Goal: Task Accomplishment & Management: Use online tool/utility

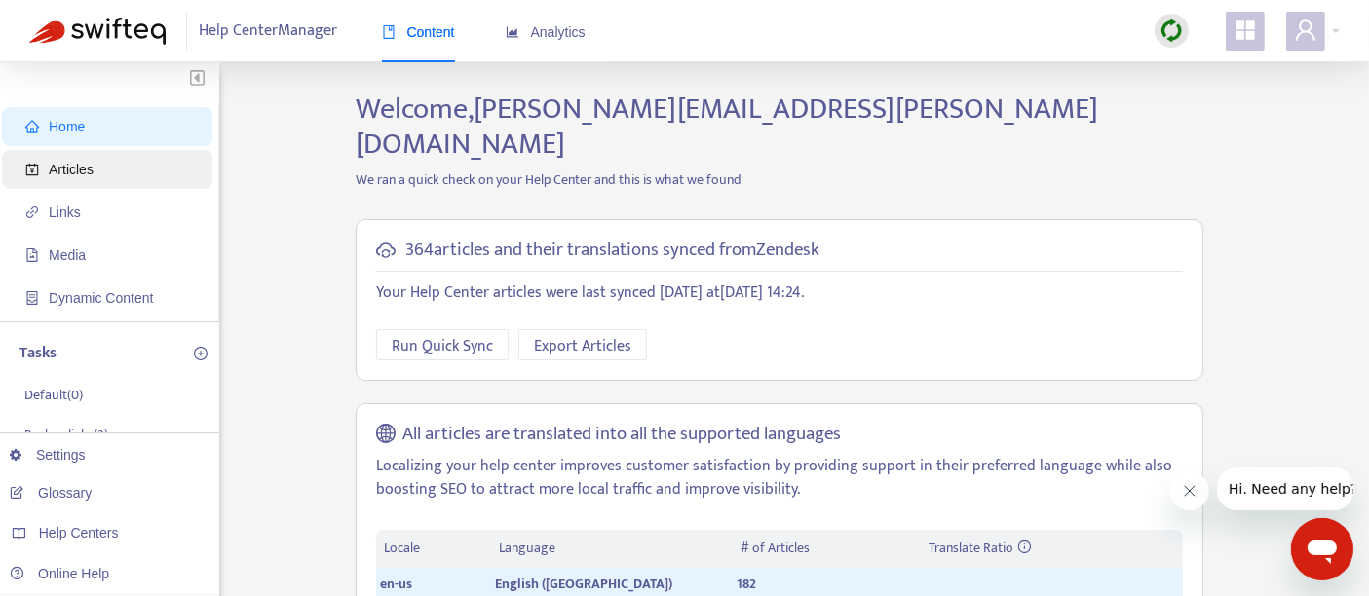
drag, startPoint x: 68, startPoint y: 166, endPoint x: 137, endPoint y: 174, distance: 69.8
click at [69, 166] on span "Articles" at bounding box center [71, 170] width 45 height 16
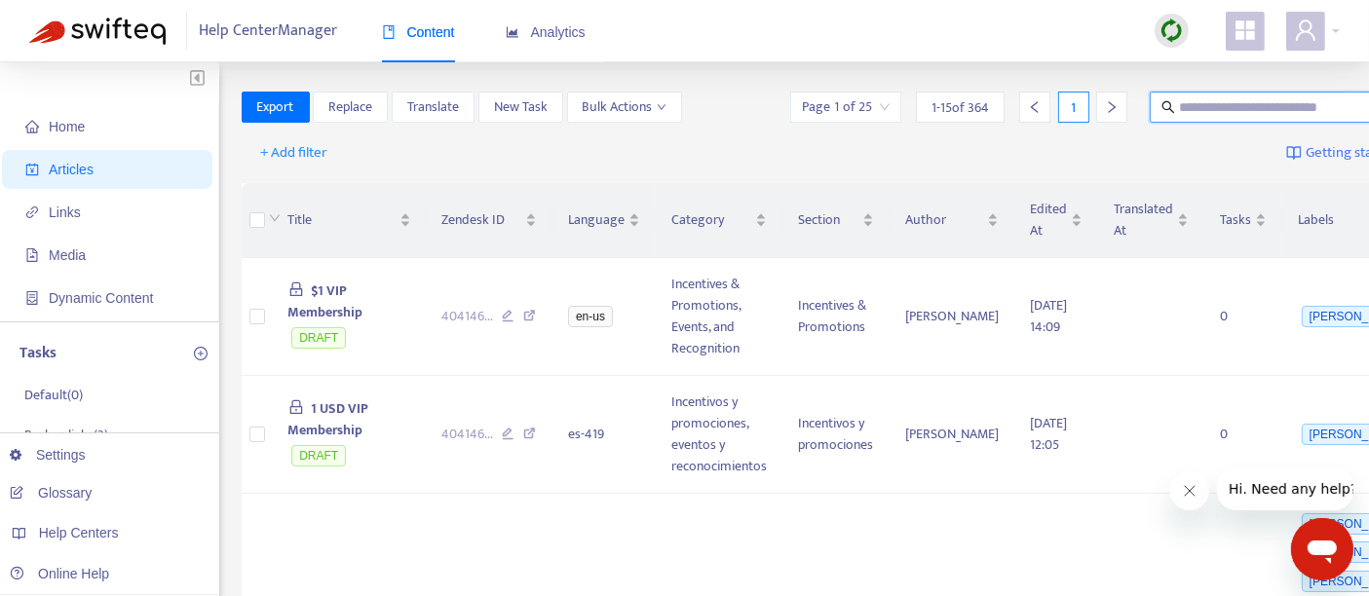
click at [1179, 110] on input "text" at bounding box center [1272, 106] width 187 height 21
click at [1172, 39] on img at bounding box center [1172, 31] width 24 height 24
click at [1252, 76] on link "Quick Sync" at bounding box center [1212, 70] width 83 height 22
click at [325, 288] on span "$1 VIP Membership" at bounding box center [325, 302] width 75 height 44
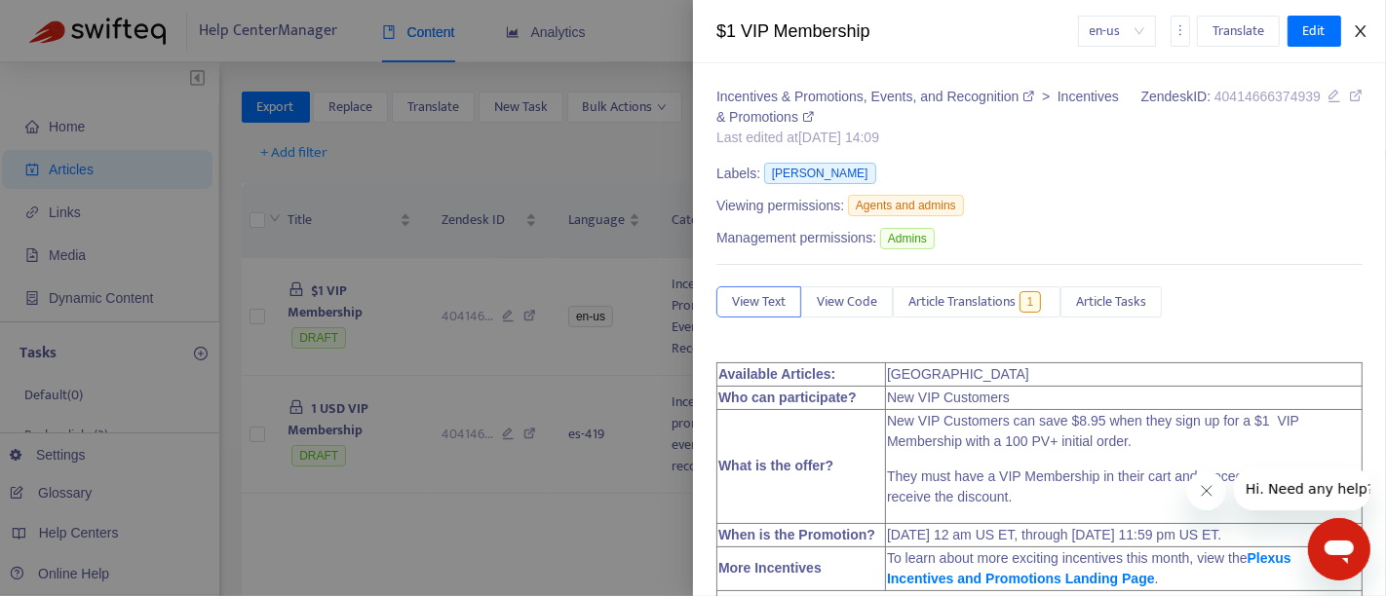
drag, startPoint x: 1358, startPoint y: 22, endPoint x: 1345, endPoint y: 45, distance: 25.8
click at [1358, 23] on icon "close" at bounding box center [1361, 31] width 16 height 16
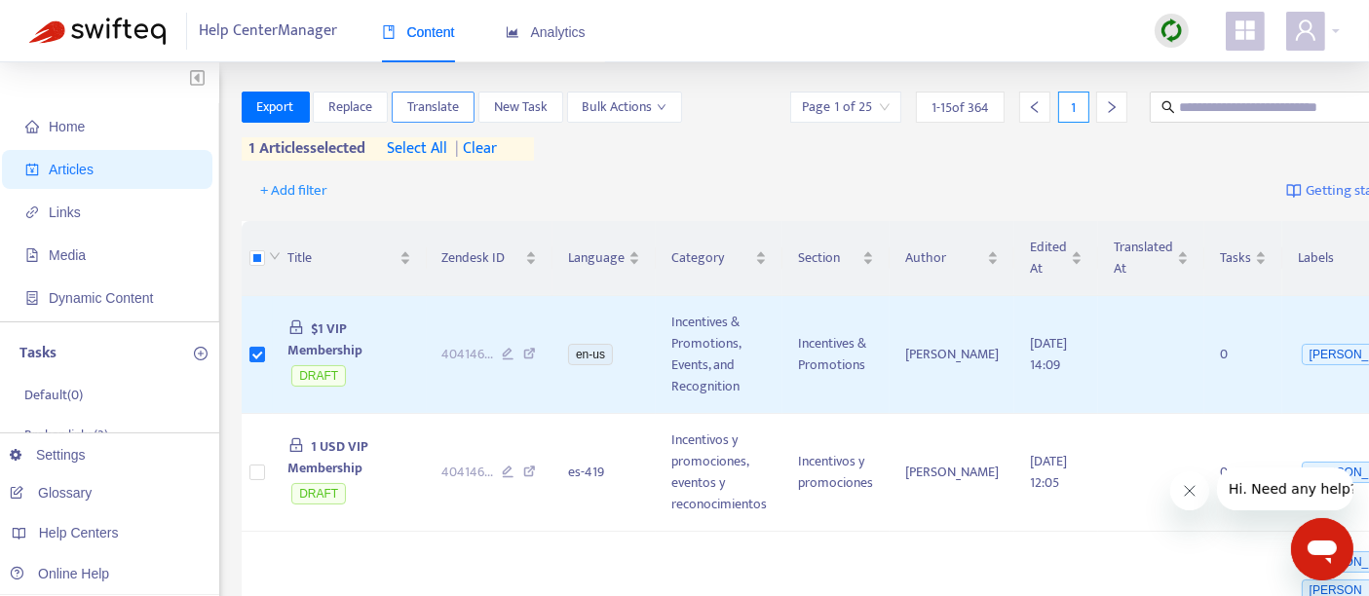
click at [444, 109] on span "Translate" at bounding box center [433, 106] width 52 height 21
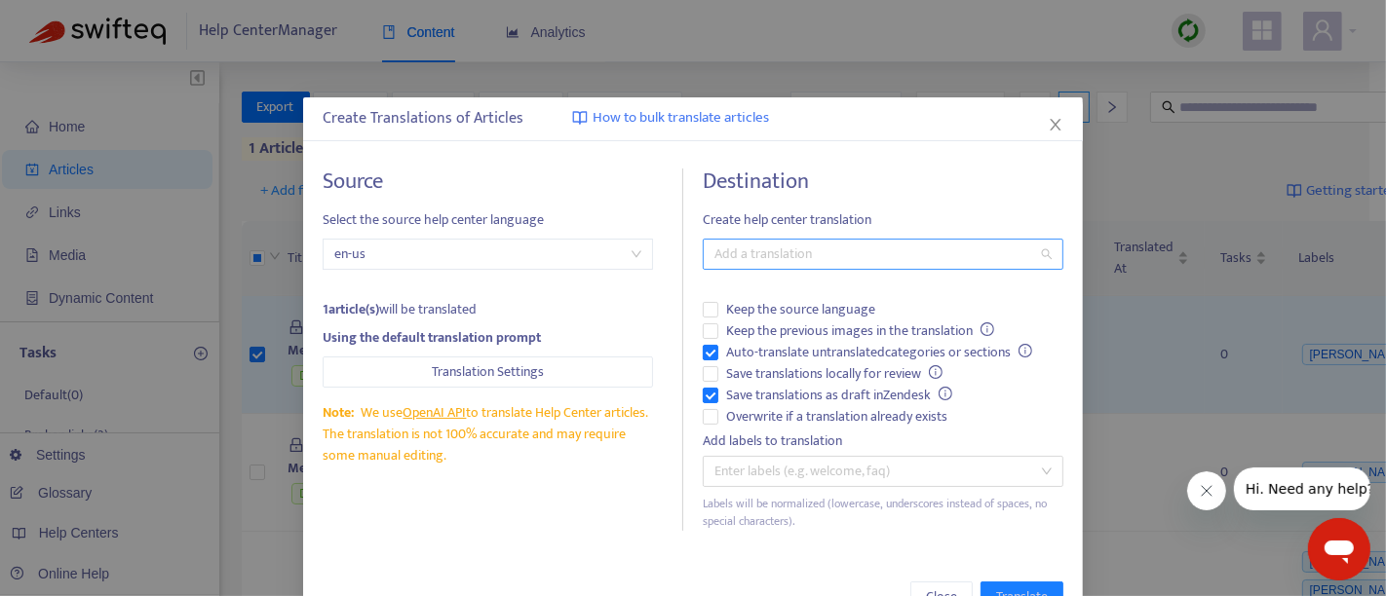
drag, startPoint x: 743, startPoint y: 244, endPoint x: 746, endPoint y: 254, distance: 11.1
click at [743, 247] on div "Add a translation" at bounding box center [883, 254] width 361 height 31
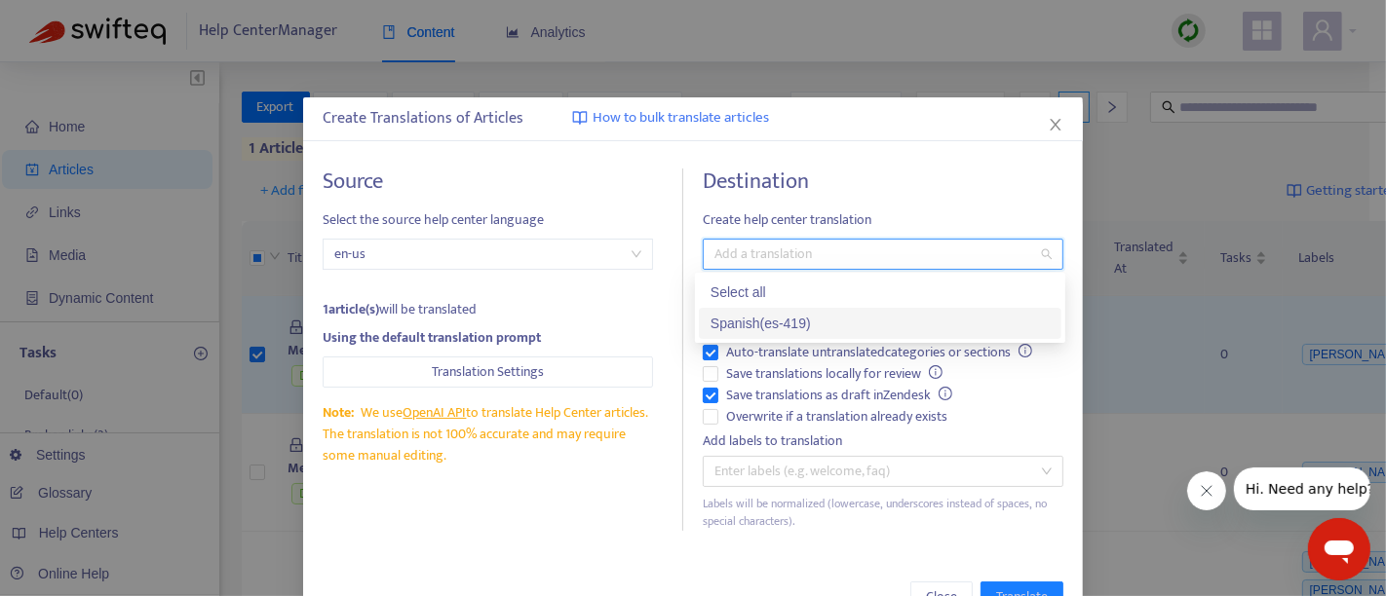
click at [750, 321] on div "Spanish ( es-419 )" at bounding box center [880, 323] width 339 height 21
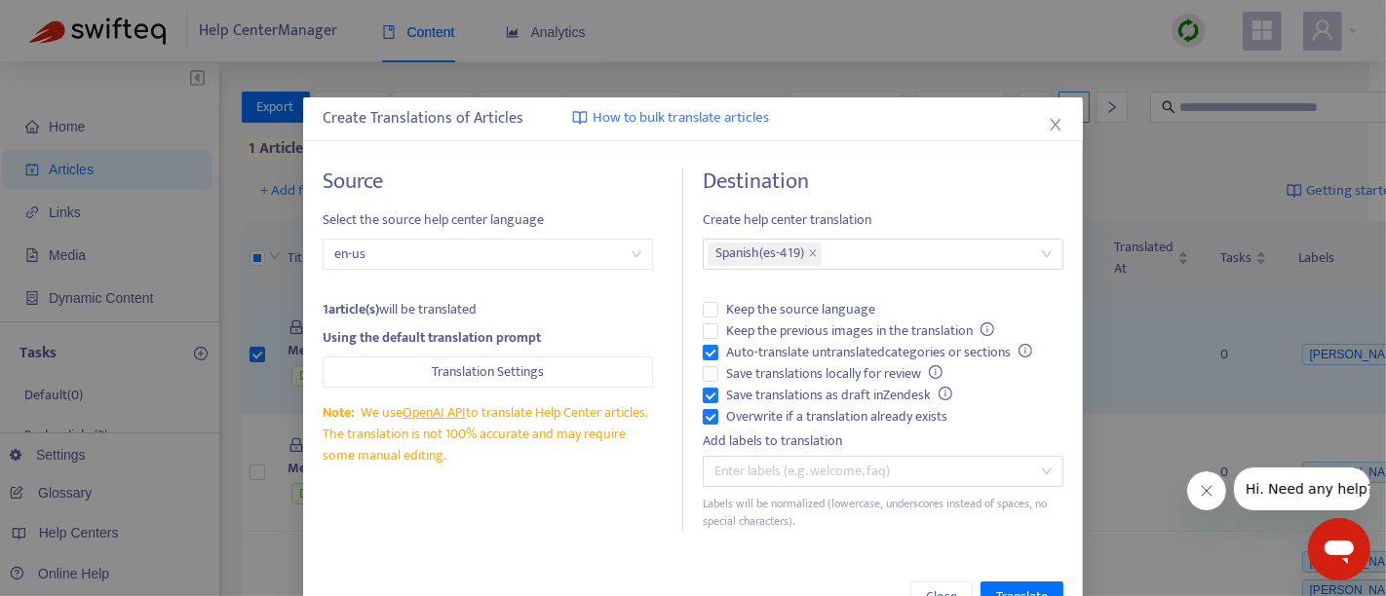
scroll to position [58, 0]
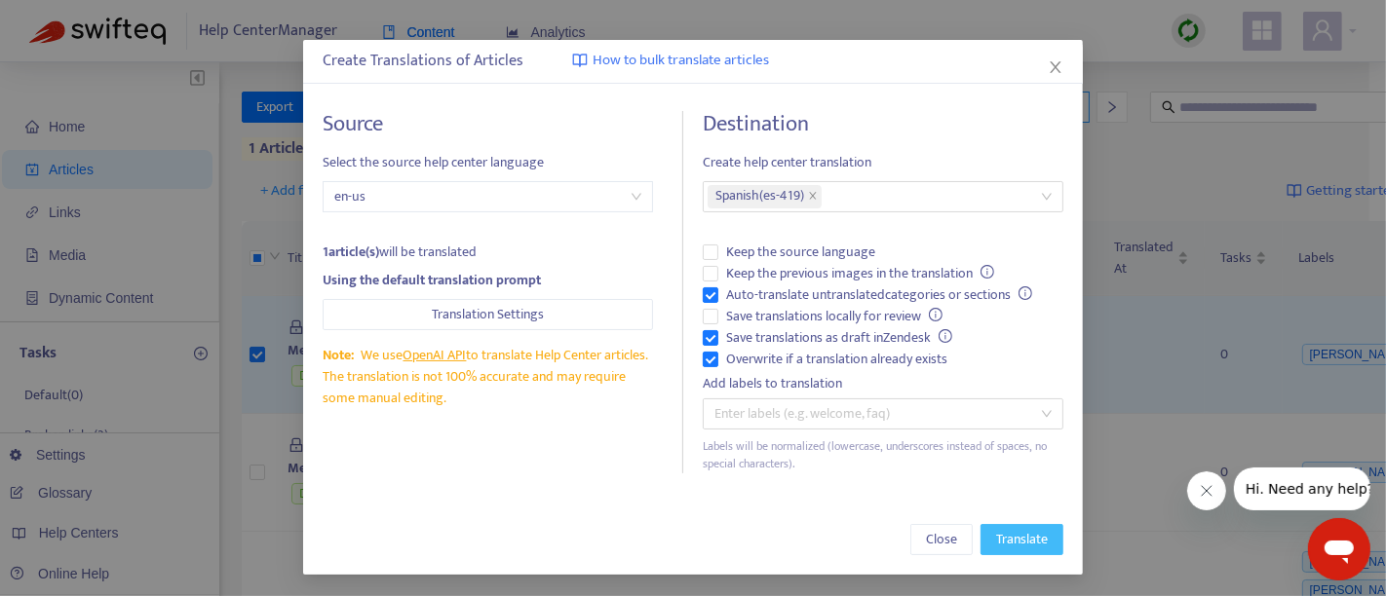
click at [1014, 524] on button "Translate" at bounding box center [1022, 539] width 83 height 31
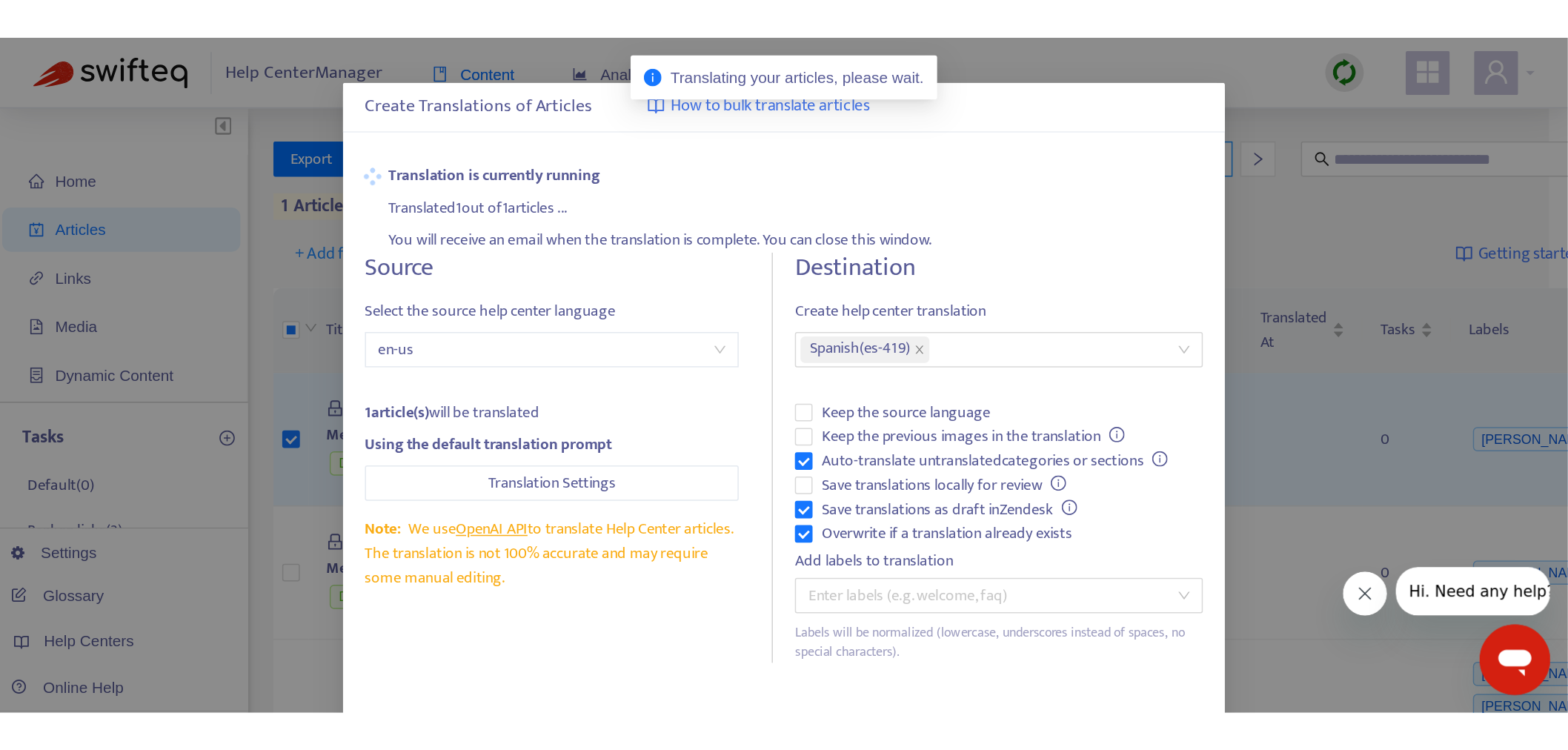
scroll to position [0, 0]
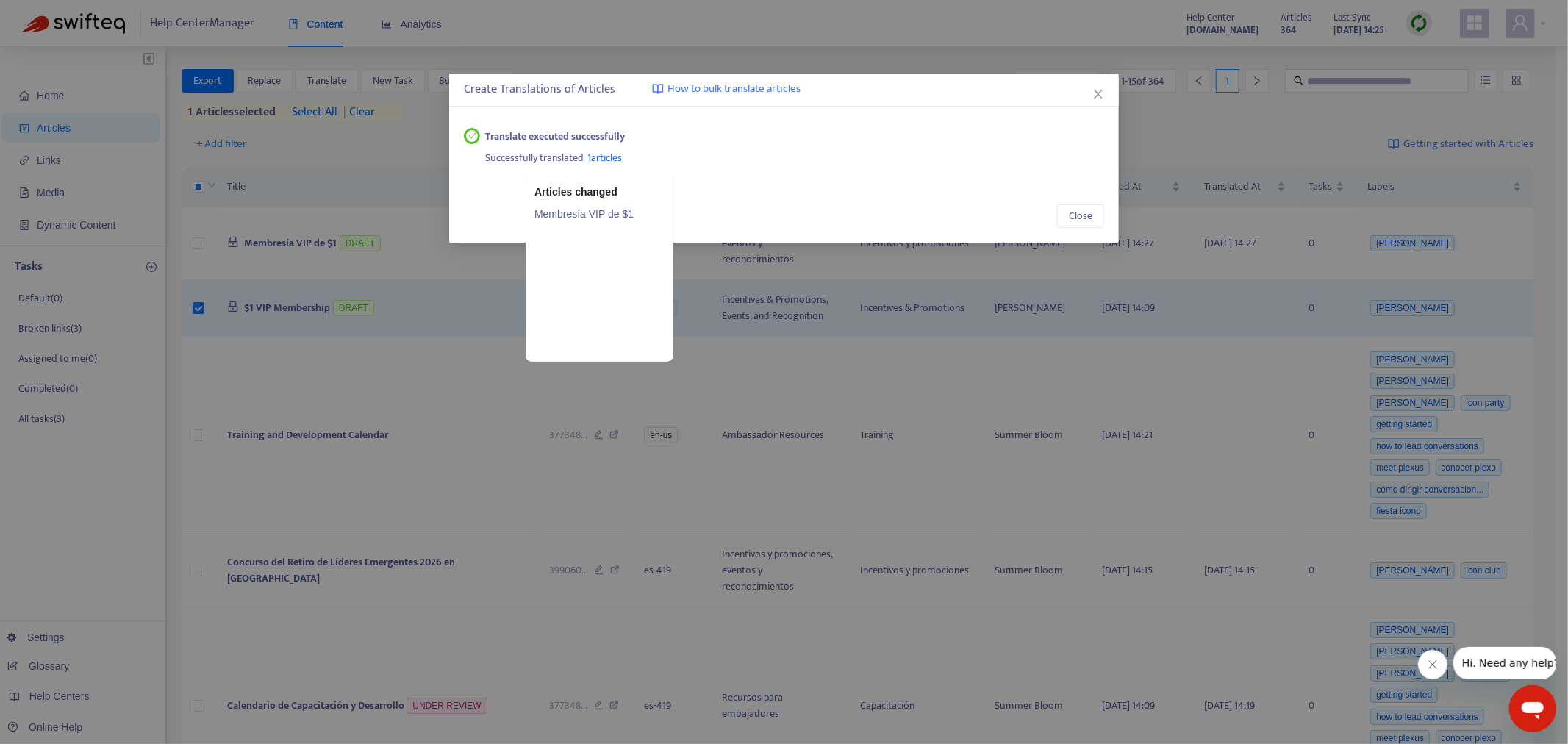
click at [601, 159] on span "1 articles" at bounding box center [606, 158] width 35 height 17
click at [568, 208] on link "Membresía VIP de $1" at bounding box center [600, 214] width 130 height 16
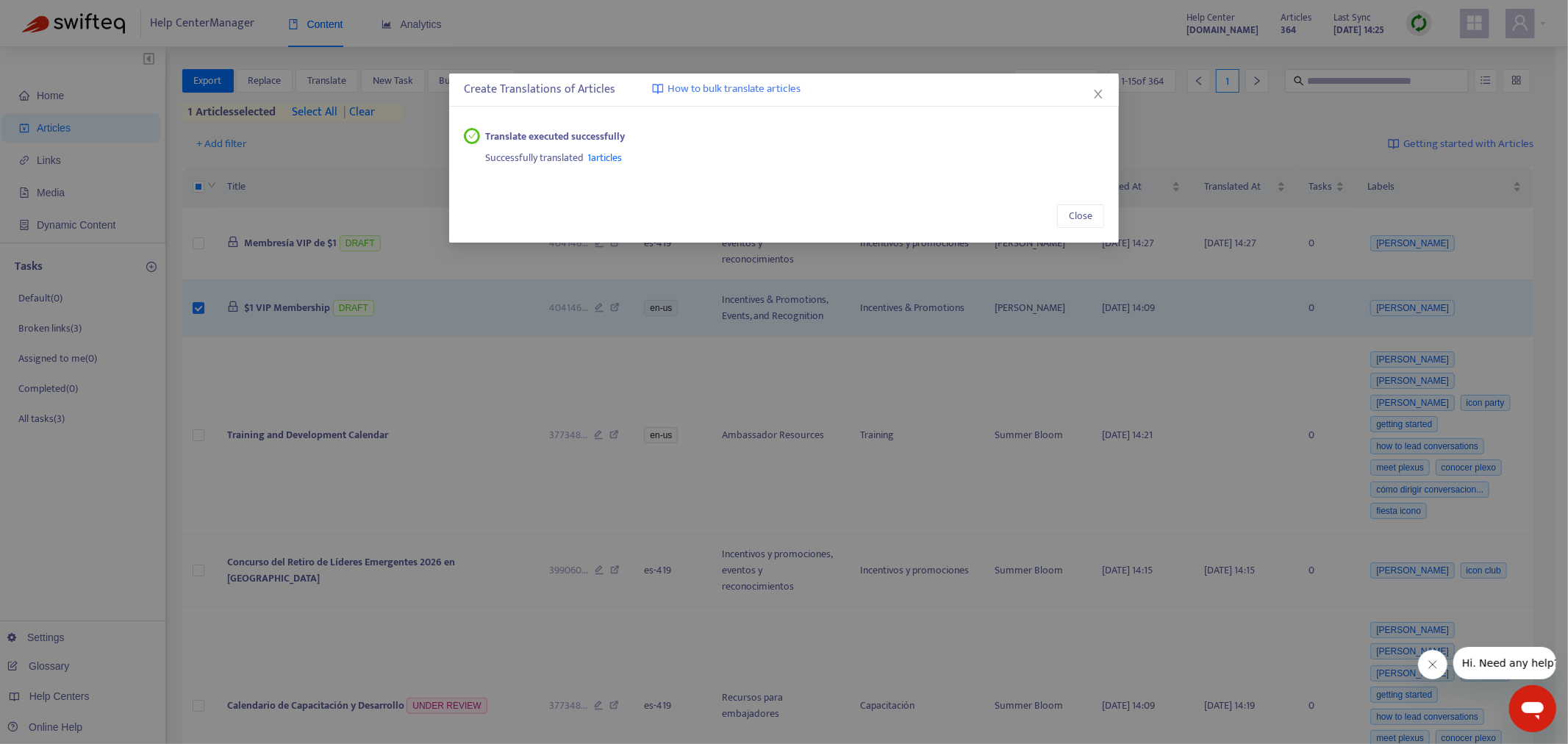
click at [1045, 93] on icon "close" at bounding box center [1098, 94] width 12 height 12
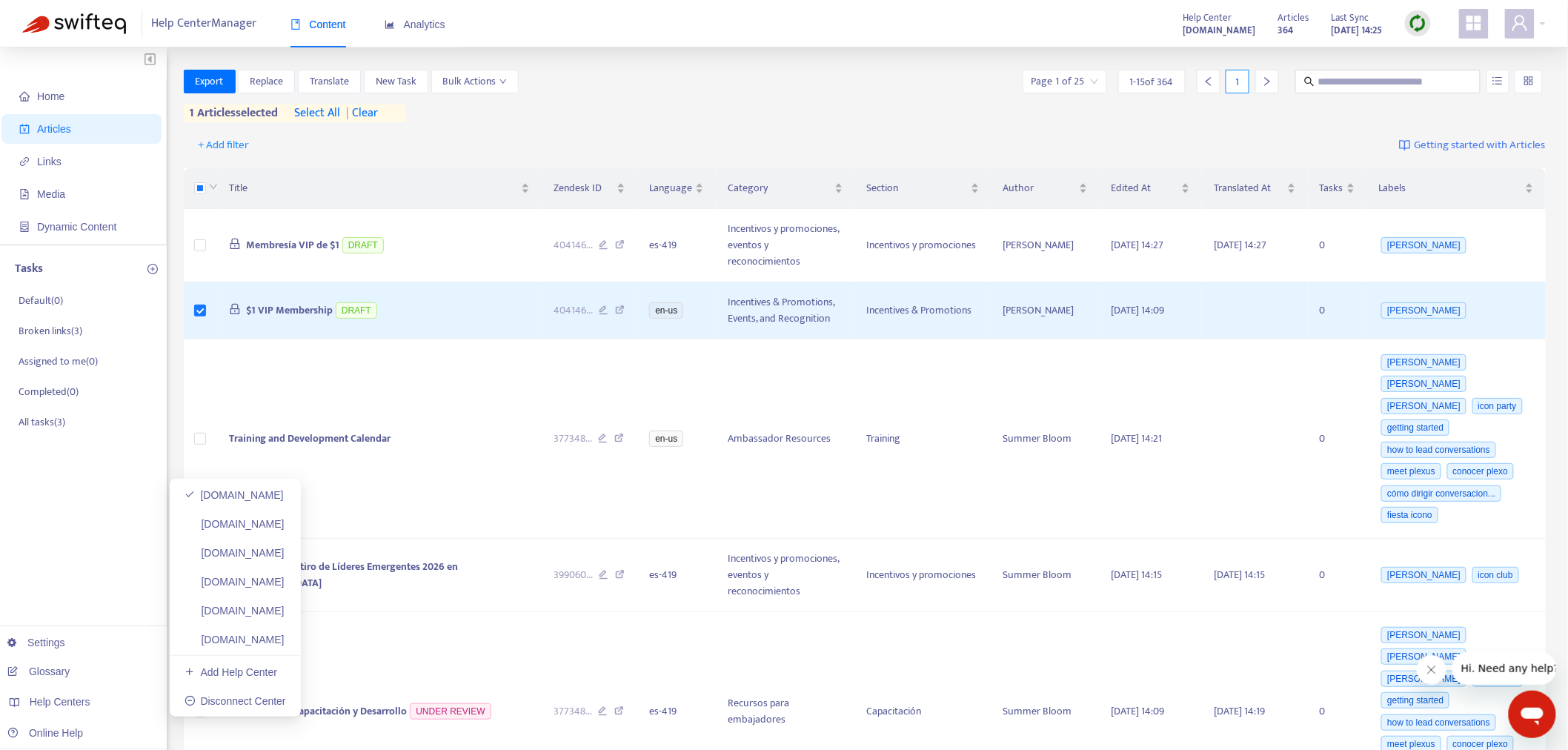
drag, startPoint x: 319, startPoint y: 642, endPoint x: 21, endPoint y: 567, distance: 307.3
click at [284, 453] on link "[DOMAIN_NAME]" at bounding box center [235, 640] width 100 height 12
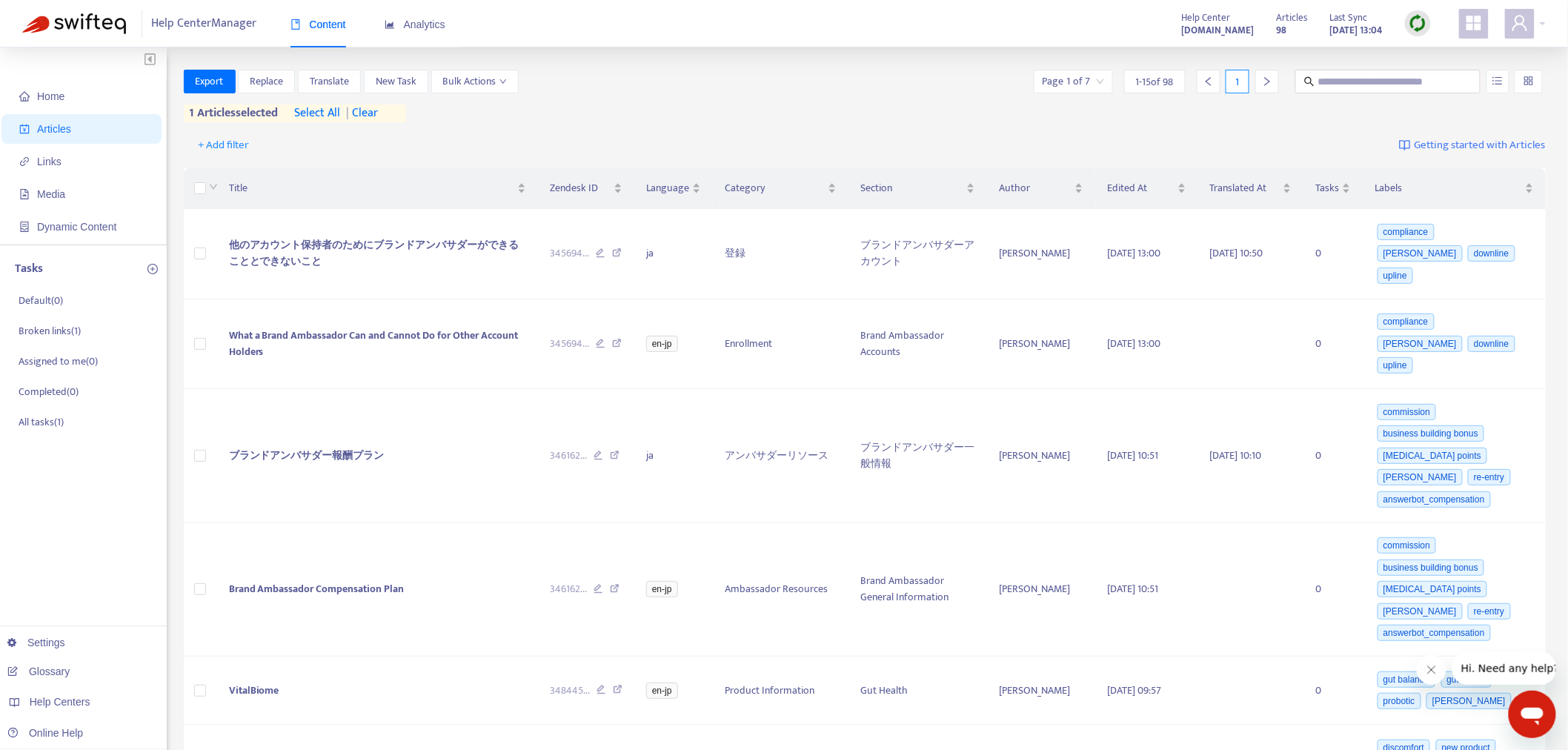
drag, startPoint x: 1418, startPoint y: 24, endPoint x: 1418, endPoint y: 46, distance: 22.0
click at [1053, 24] on img at bounding box center [1418, 24] width 18 height 18
drag, startPoint x: 1455, startPoint y: 47, endPoint x: 1049, endPoint y: 165, distance: 422.8
click at [1053, 48] on link "Quick Sync" at bounding box center [1449, 53] width 63 height 17
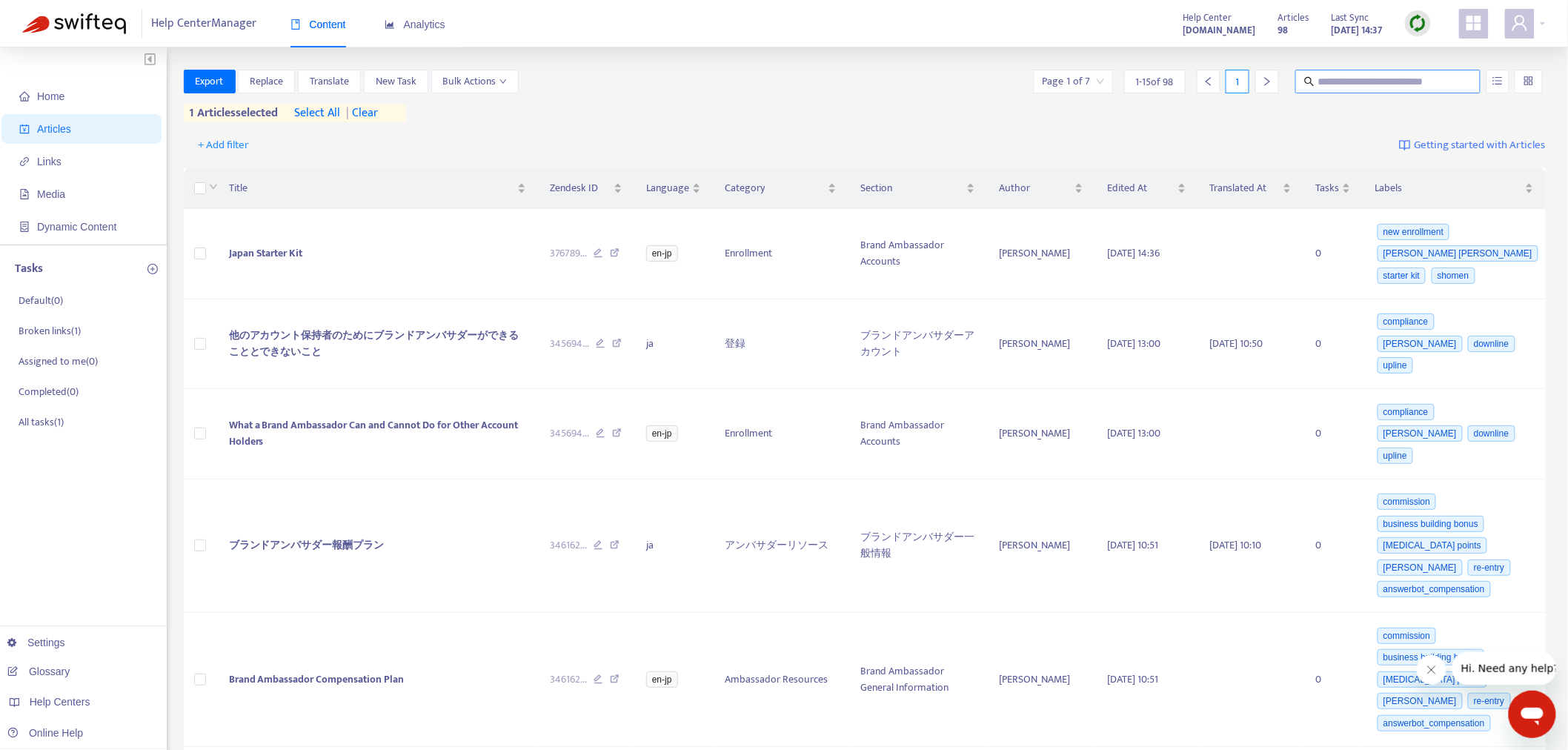
click at [1053, 81] on input "text" at bounding box center [1389, 81] width 142 height 16
paste input "**********"
type input "**********"
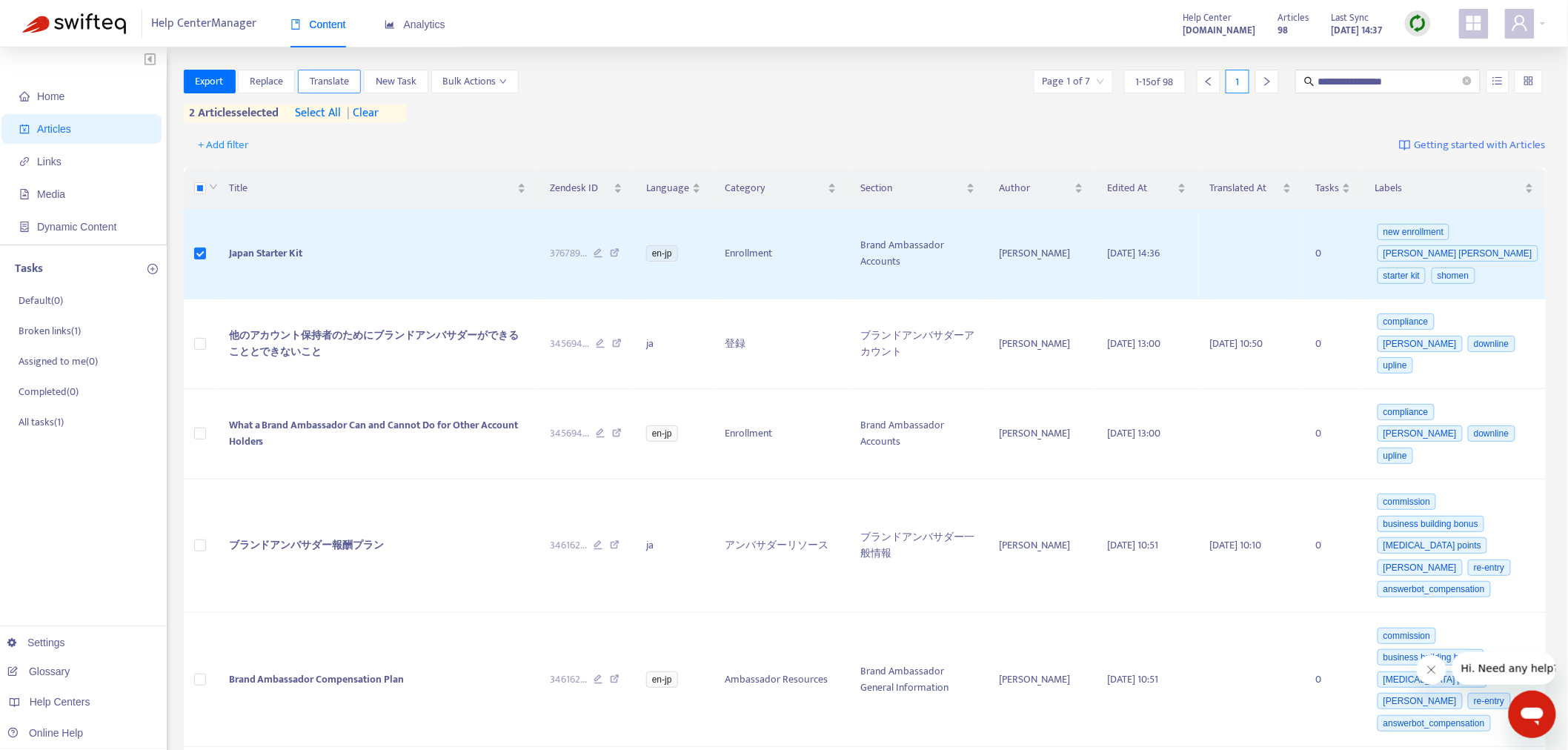
click at [316, 81] on span "Translate" at bounding box center [329, 81] width 40 height 16
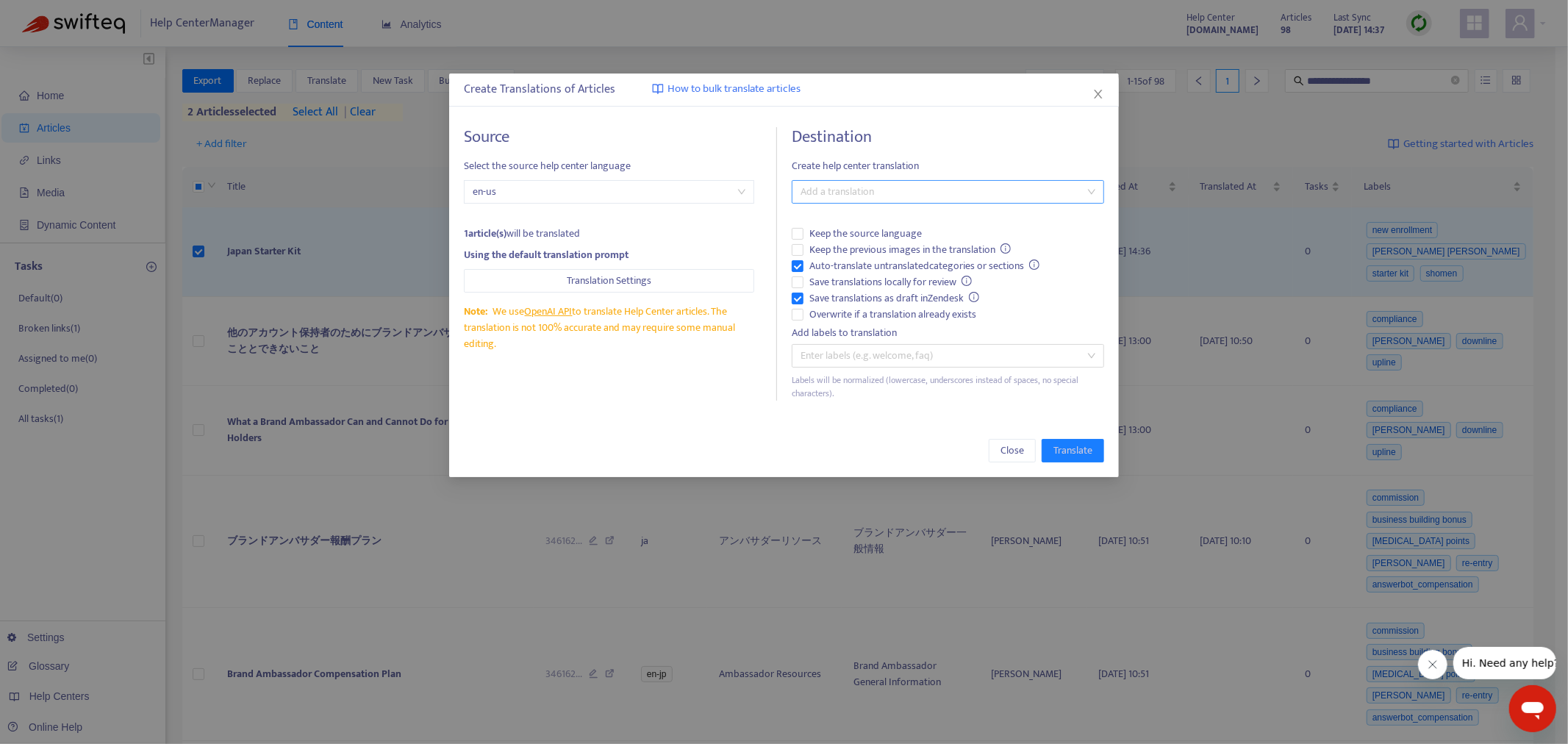
click at [944, 186] on div at bounding box center [940, 192] width 290 height 17
click at [861, 247] on div "Japanese ( ja )" at bounding box center [947, 244] width 289 height 16
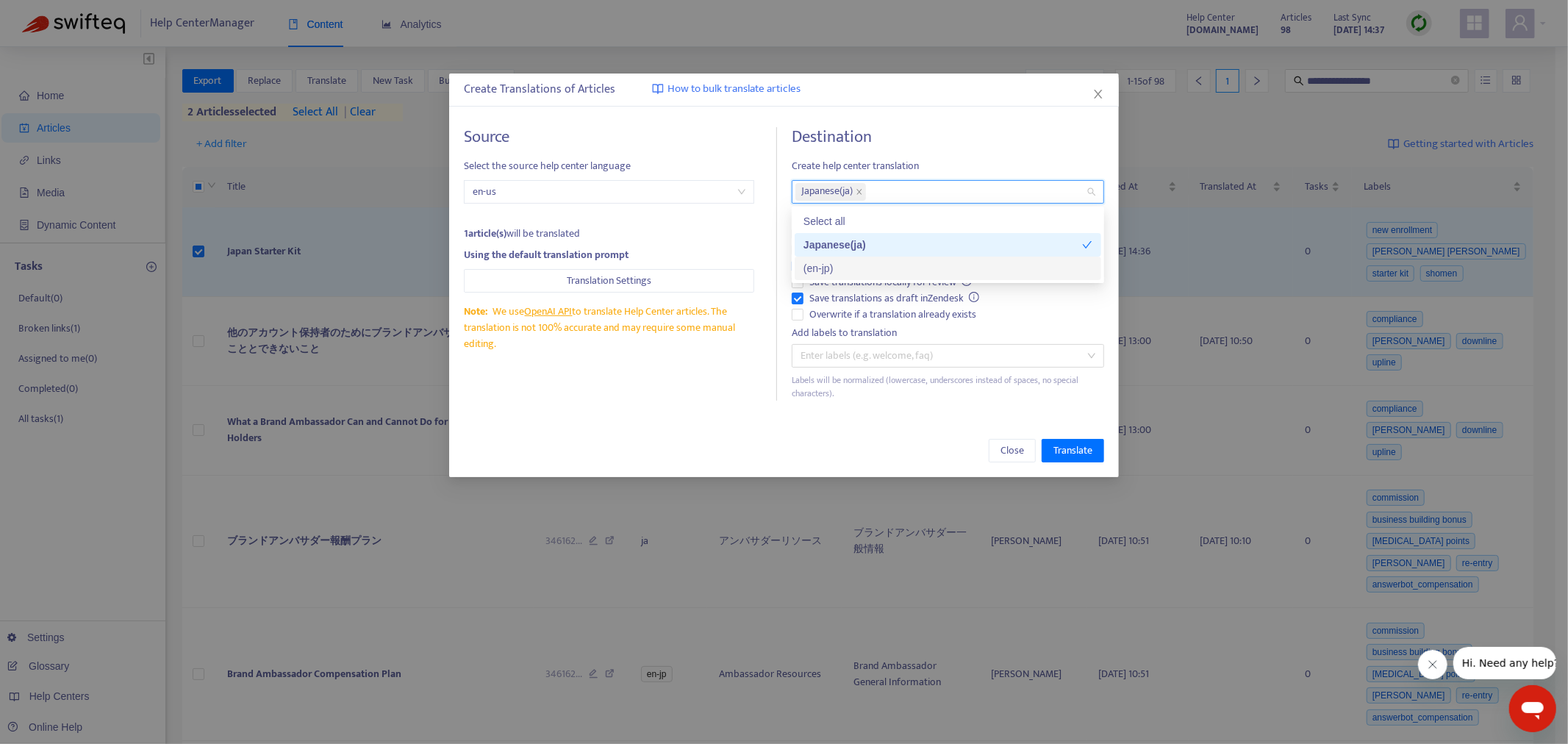
drag, startPoint x: 692, startPoint y: 369, endPoint x: 700, endPoint y: 365, distance: 8.9
click at [695, 365] on div "Source Select the source help center language en-us 1 article(s) will be transl…" at bounding box center [620, 264] width 313 height 274
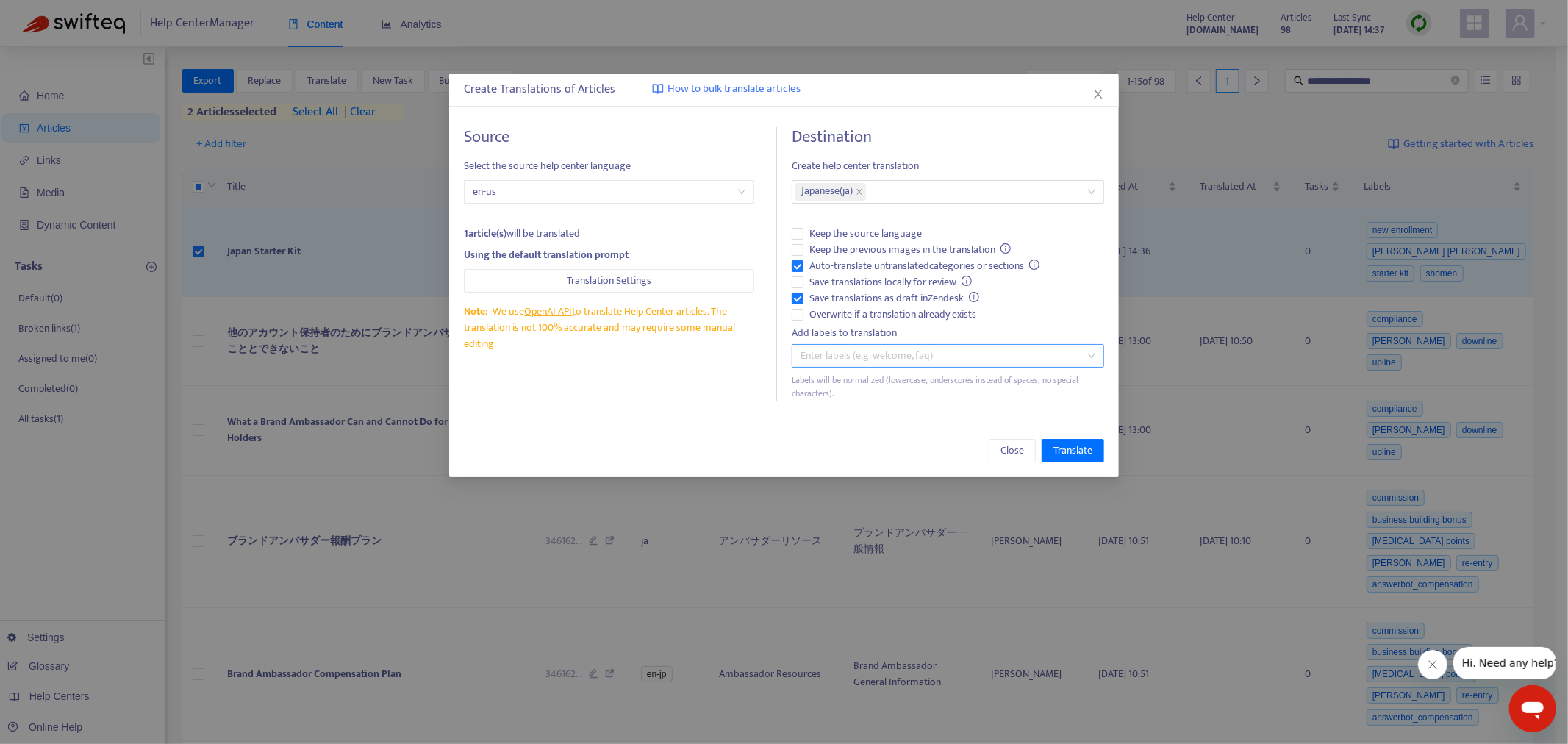
click at [805, 316] on label "Overwrite if a translation already exists" at bounding box center [948, 314] width 312 height 16
click at [1045, 450] on span "Translate" at bounding box center [1073, 450] width 39 height 16
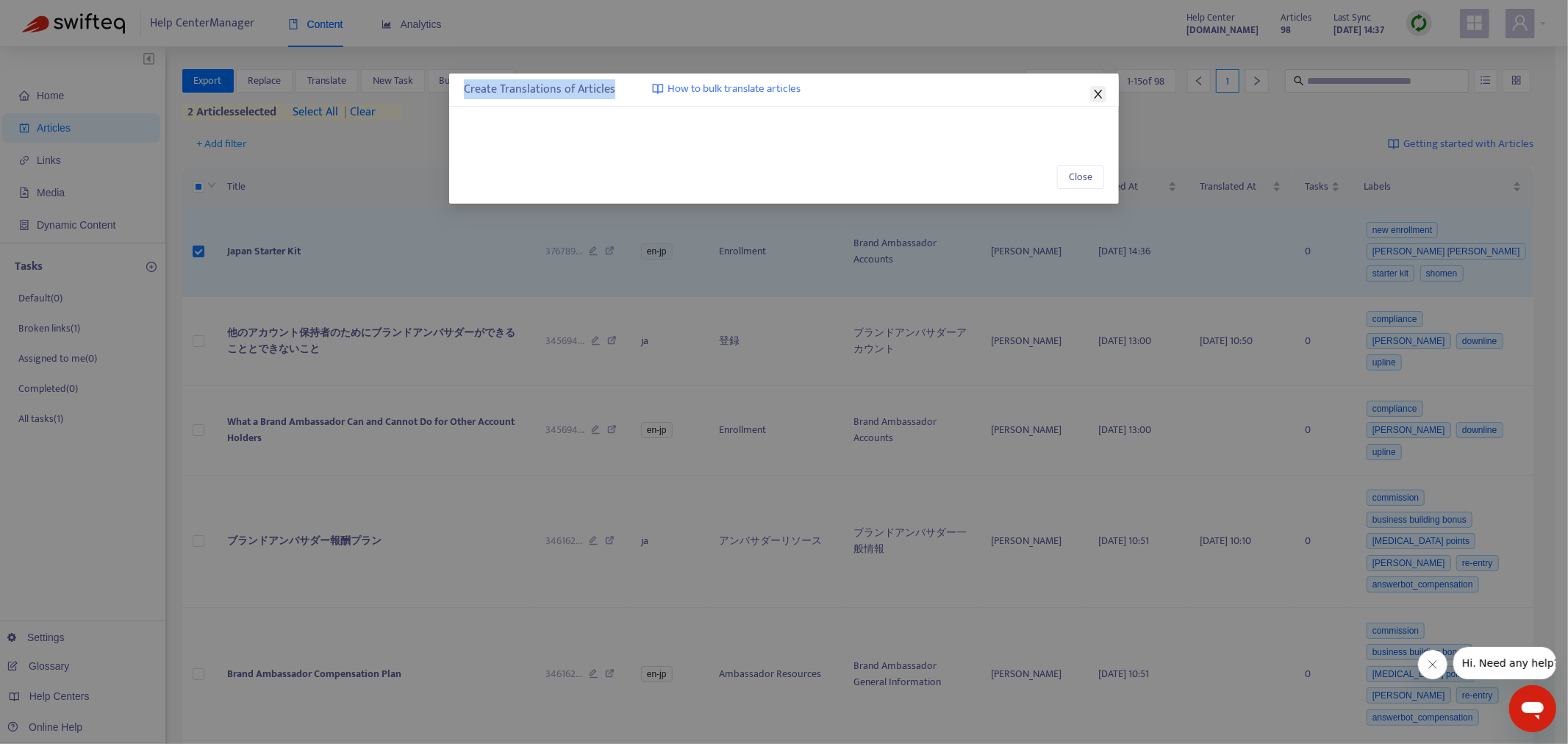
click at [1045, 94] on div "Create Translations of Articles How to bulk translate articles Close" at bounding box center [784, 138] width 670 height 131
click at [1045, 98] on icon "close" at bounding box center [1098, 94] width 12 height 12
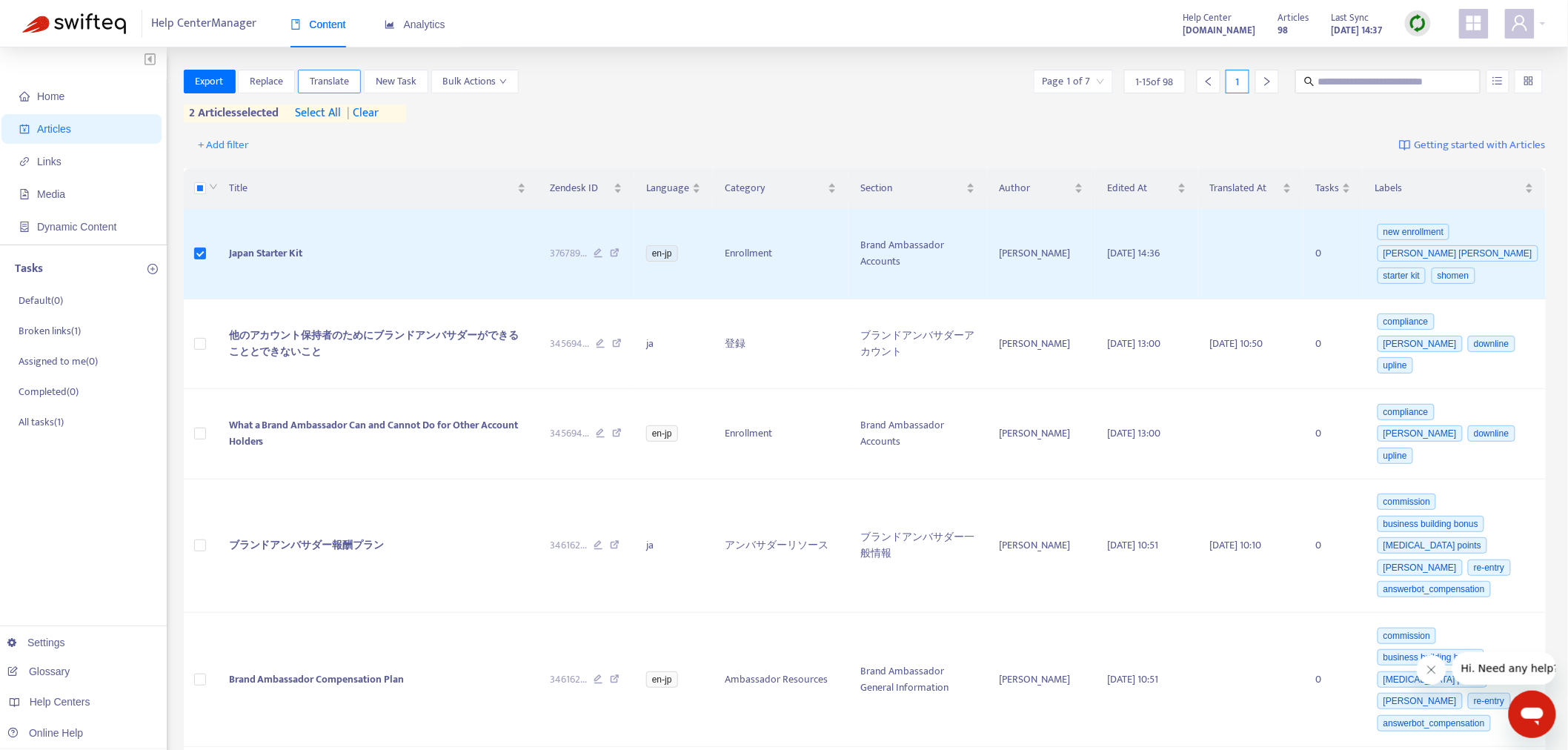
click at [338, 78] on span "Translate" at bounding box center [329, 81] width 40 height 16
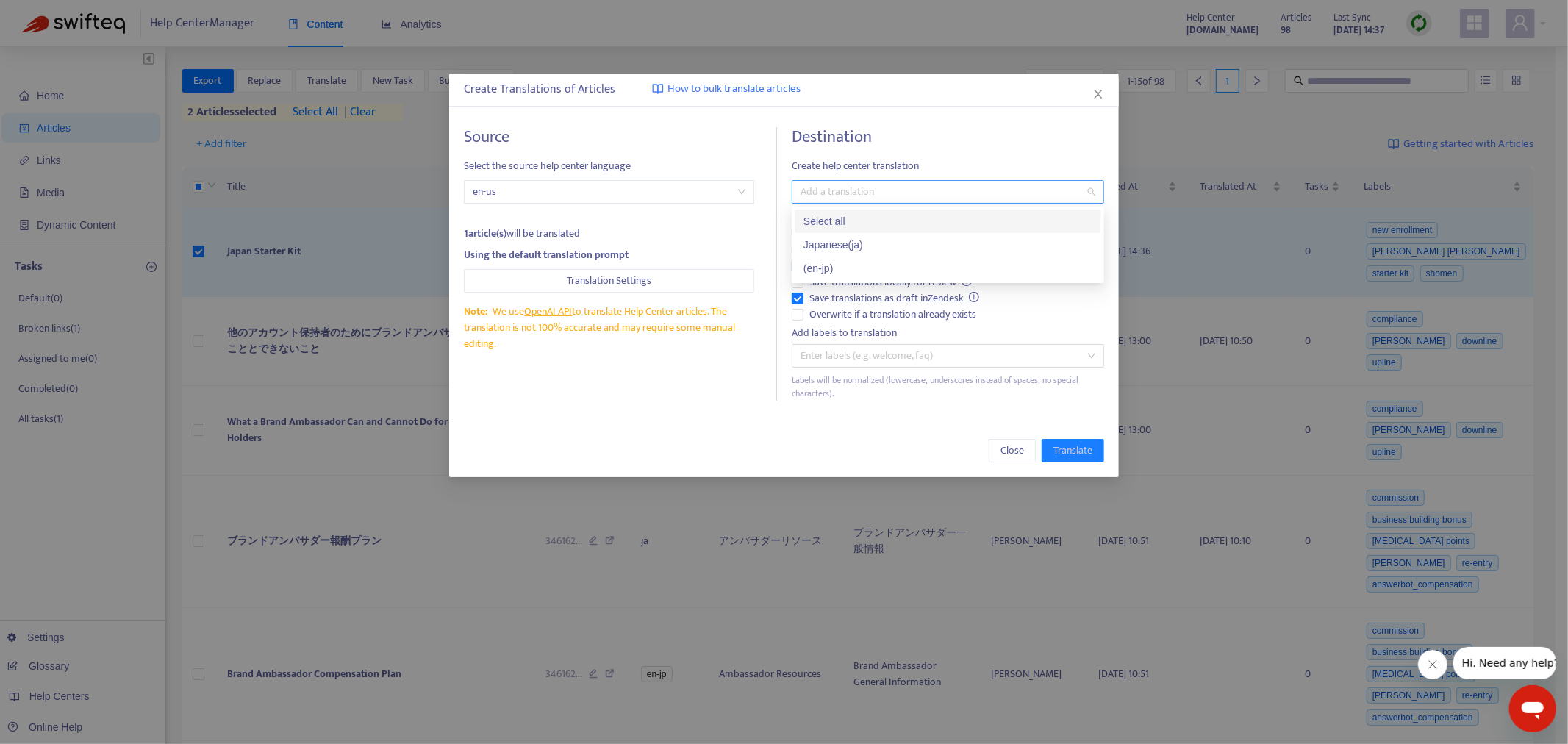
click at [877, 199] on div at bounding box center [940, 192] width 290 height 17
click at [840, 247] on div "Japanese ( ja )" at bounding box center [947, 244] width 289 height 16
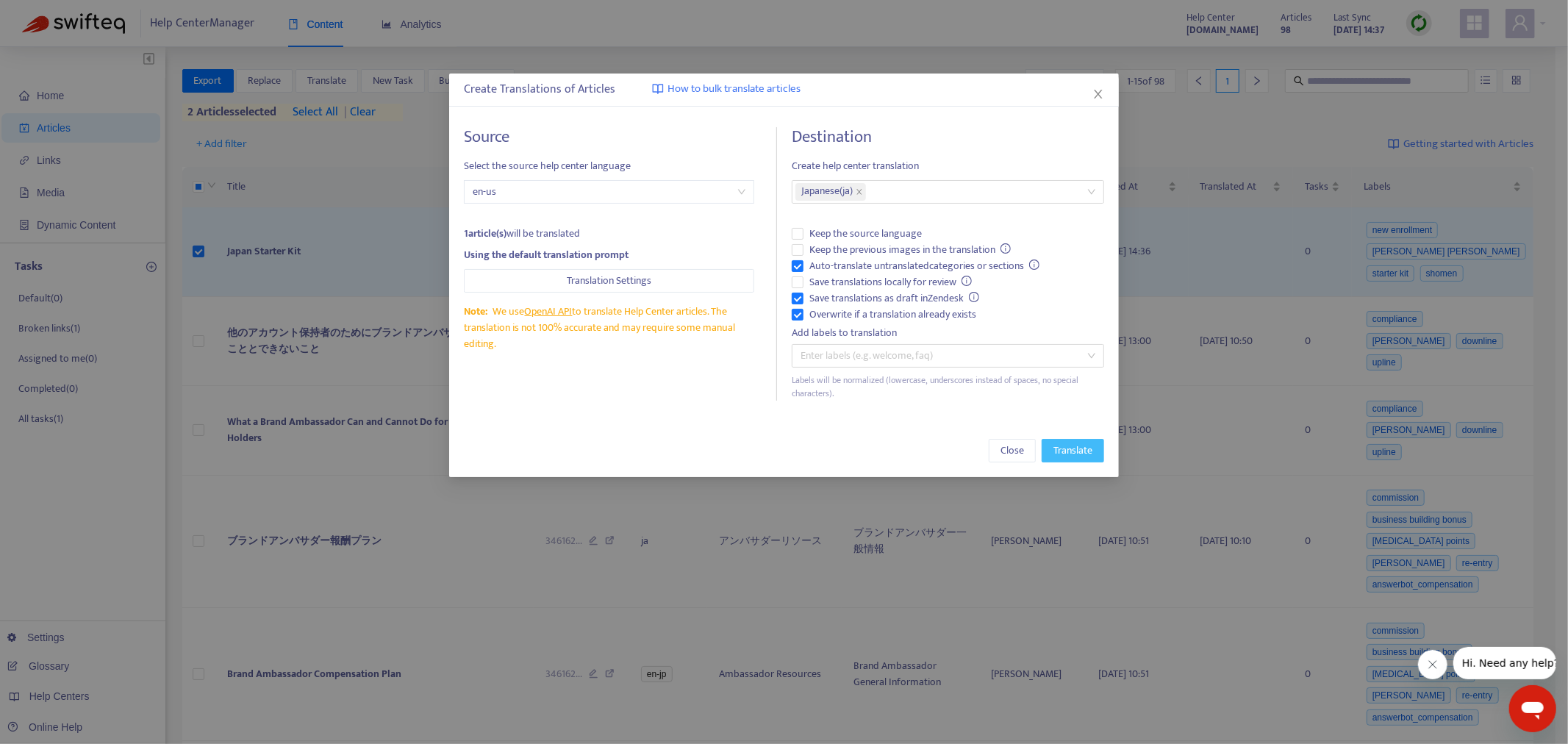
click at [1045, 450] on span "Translate" at bounding box center [1073, 450] width 39 height 16
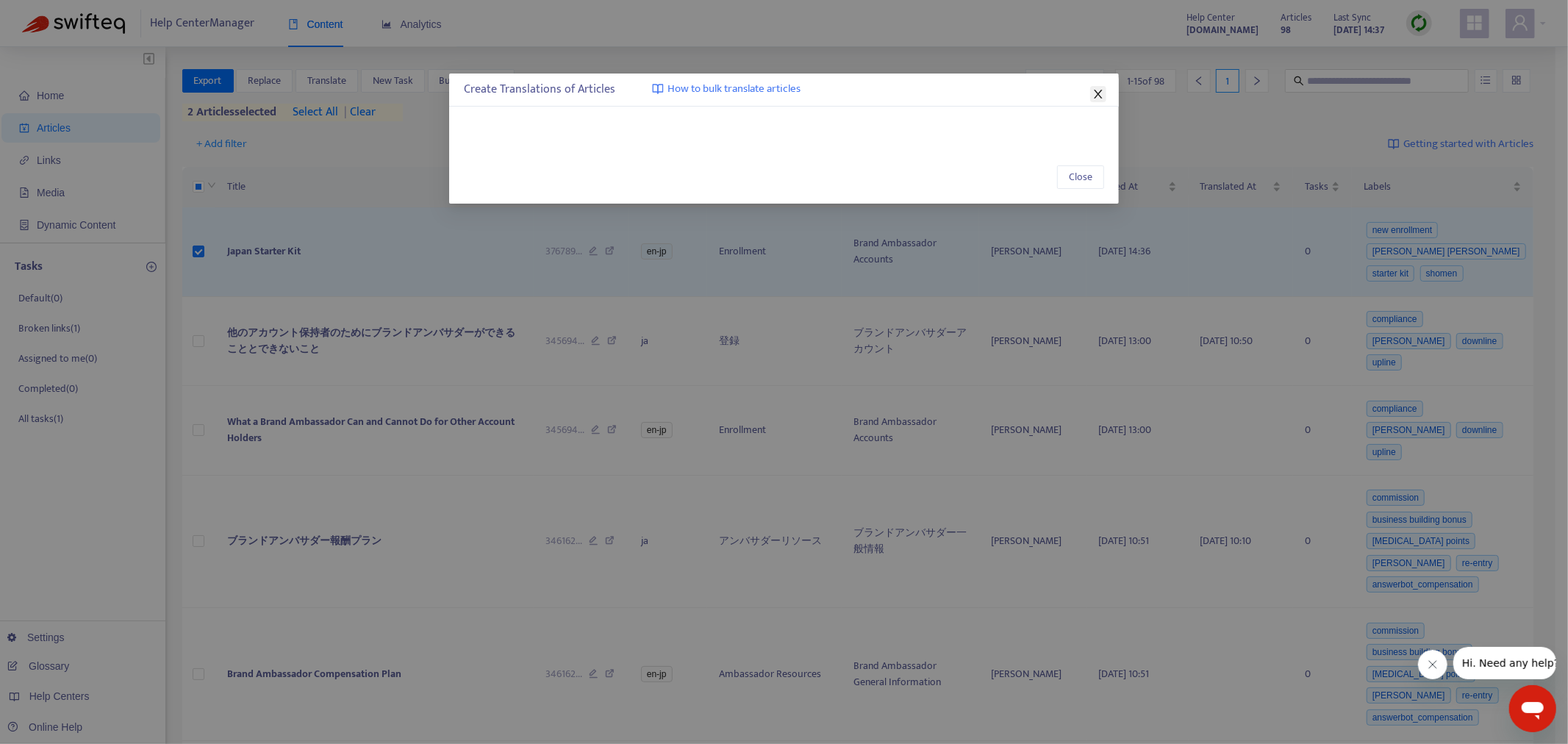
click at [1045, 89] on icon "close" at bounding box center [1098, 94] width 12 height 12
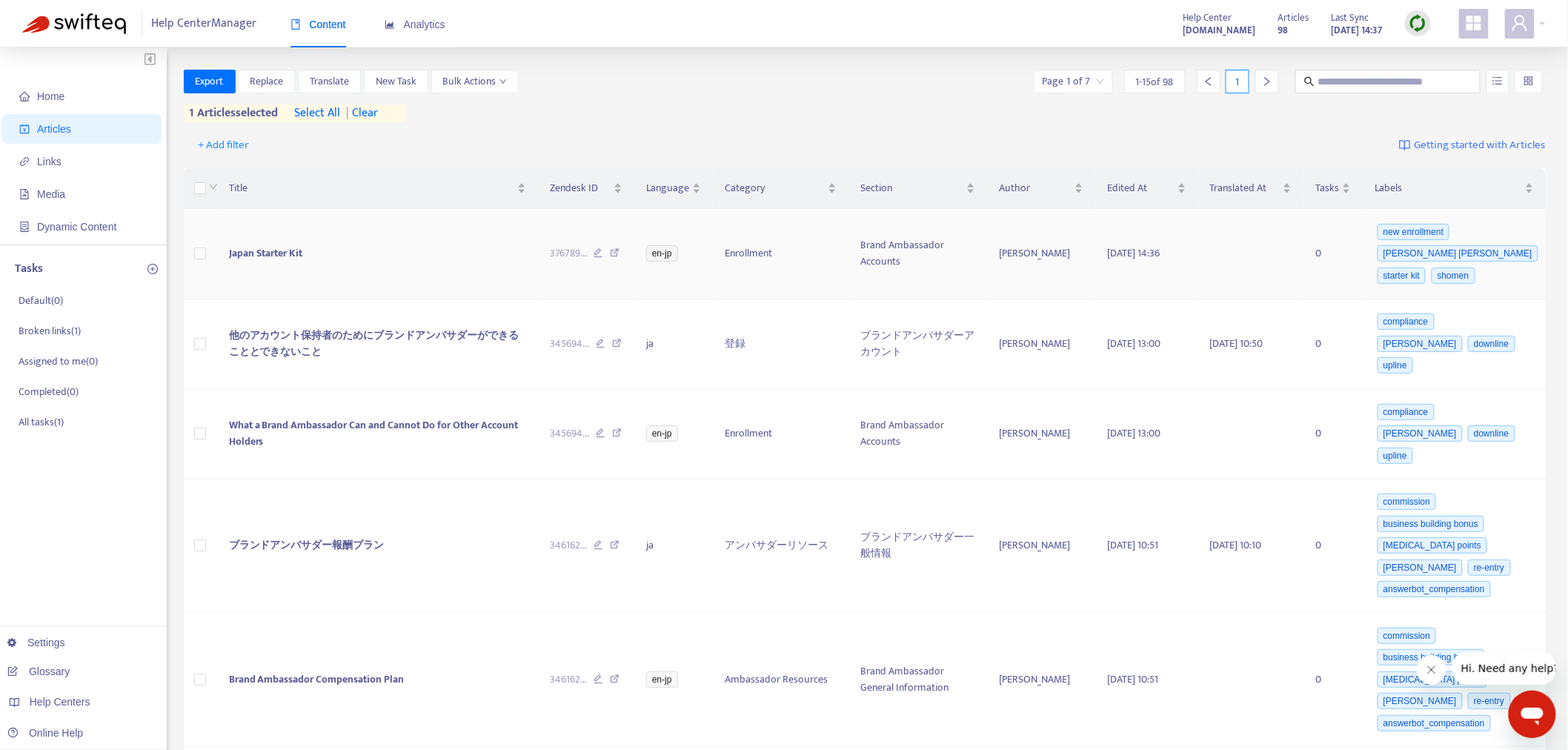
click at [208, 255] on td at bounding box center [201, 254] width 33 height 91
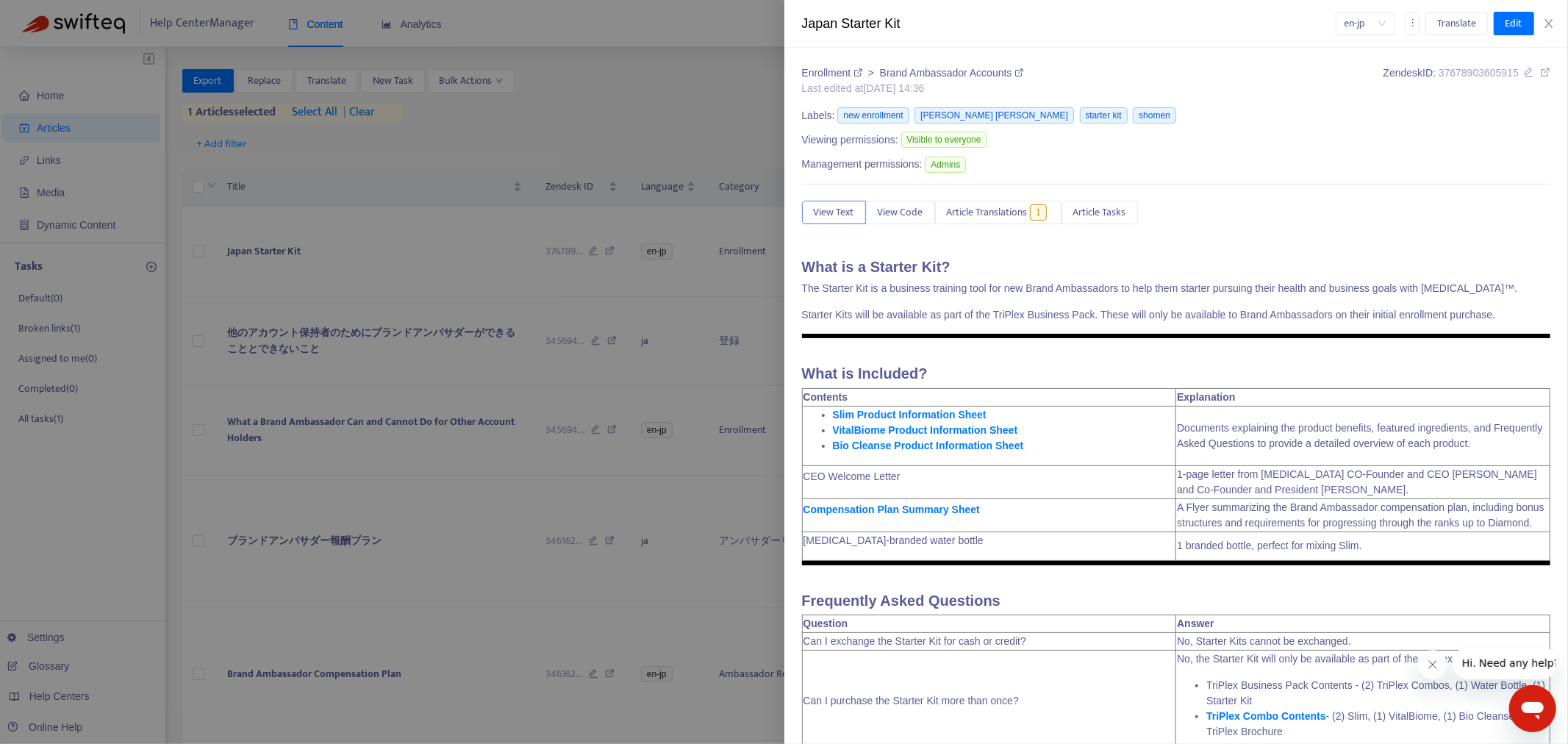
click at [200, 253] on div at bounding box center [784, 372] width 1568 height 744
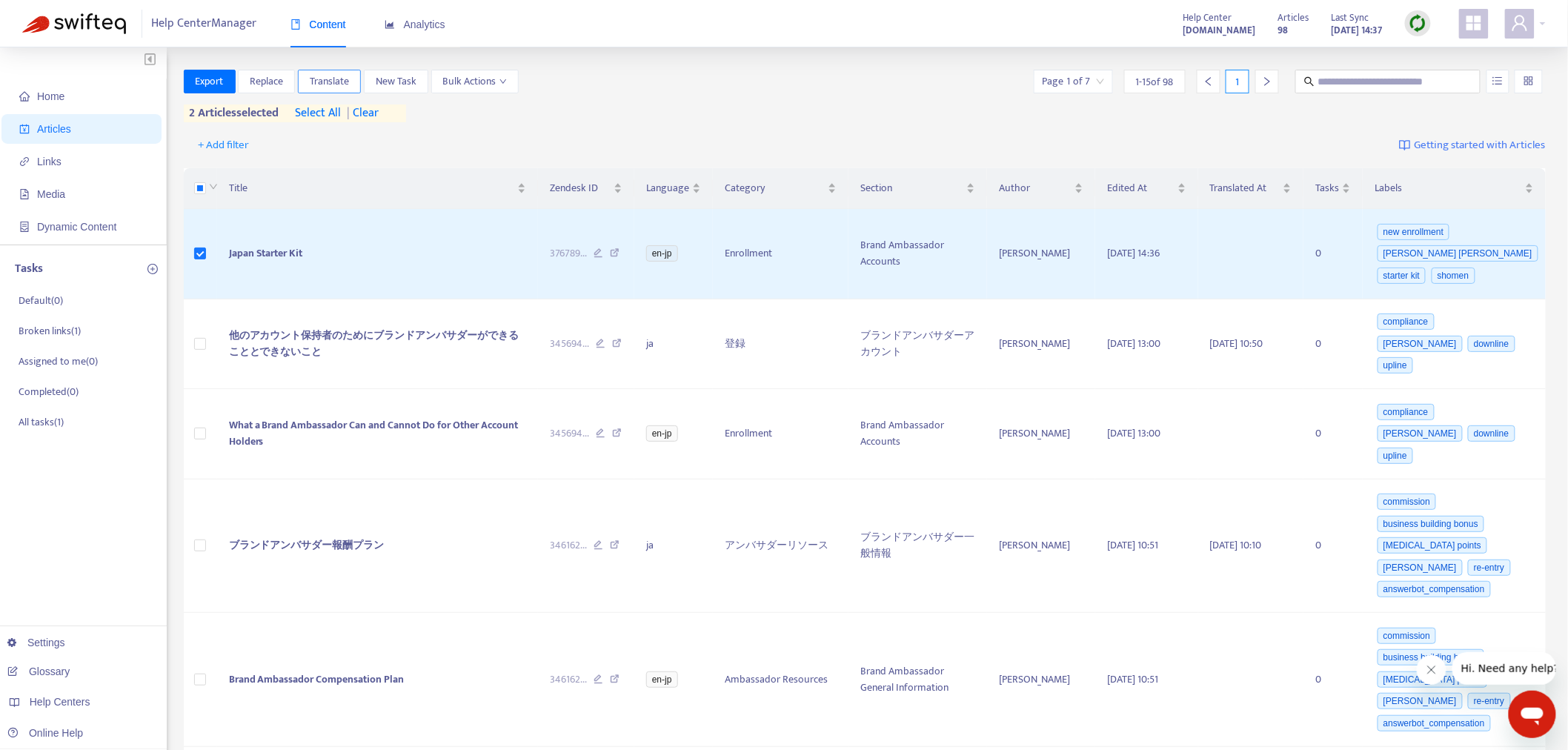
click at [330, 74] on span "Translate" at bounding box center [329, 81] width 40 height 16
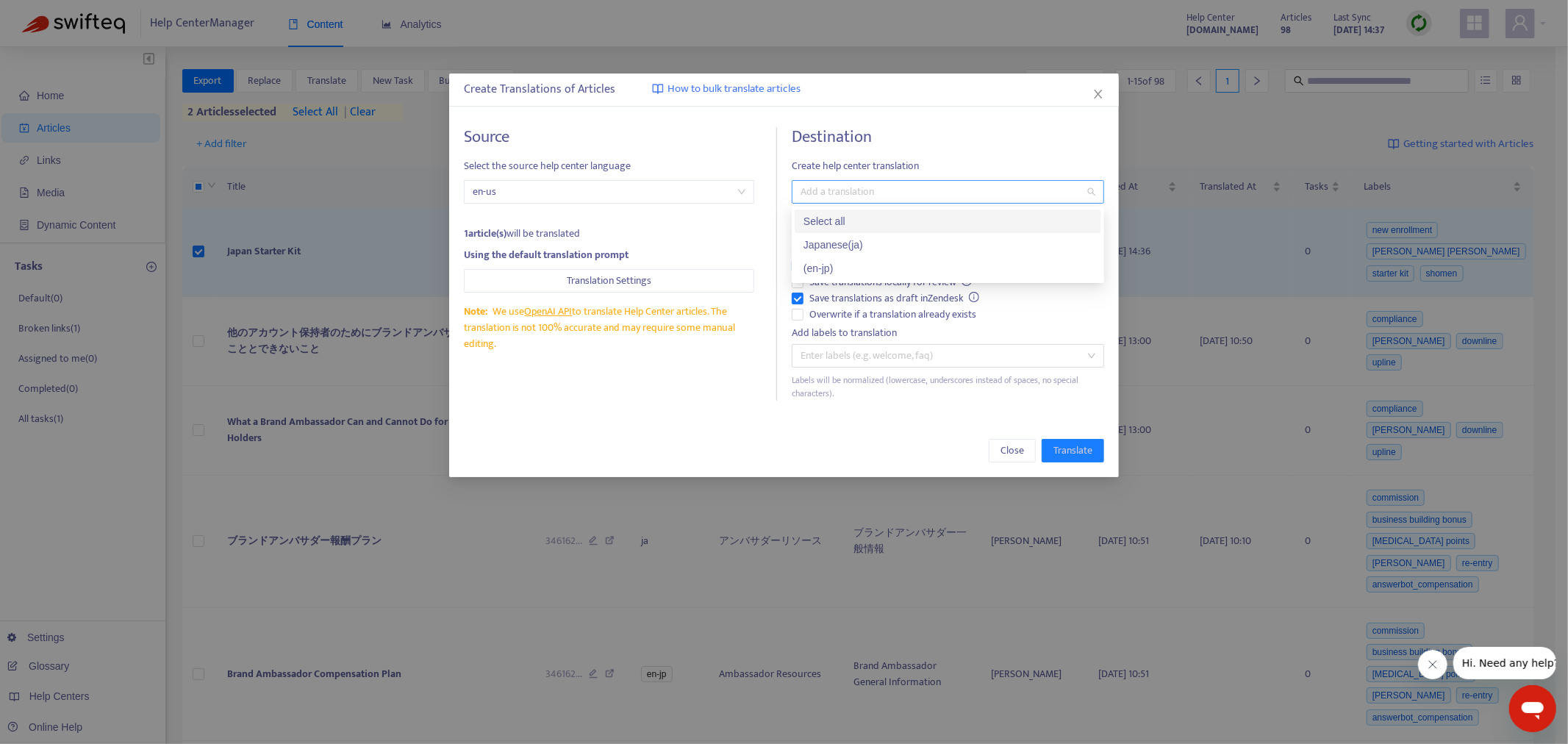
click at [839, 193] on div at bounding box center [940, 192] width 290 height 17
click at [833, 275] on div "( en-jp )" at bounding box center [947, 268] width 289 height 16
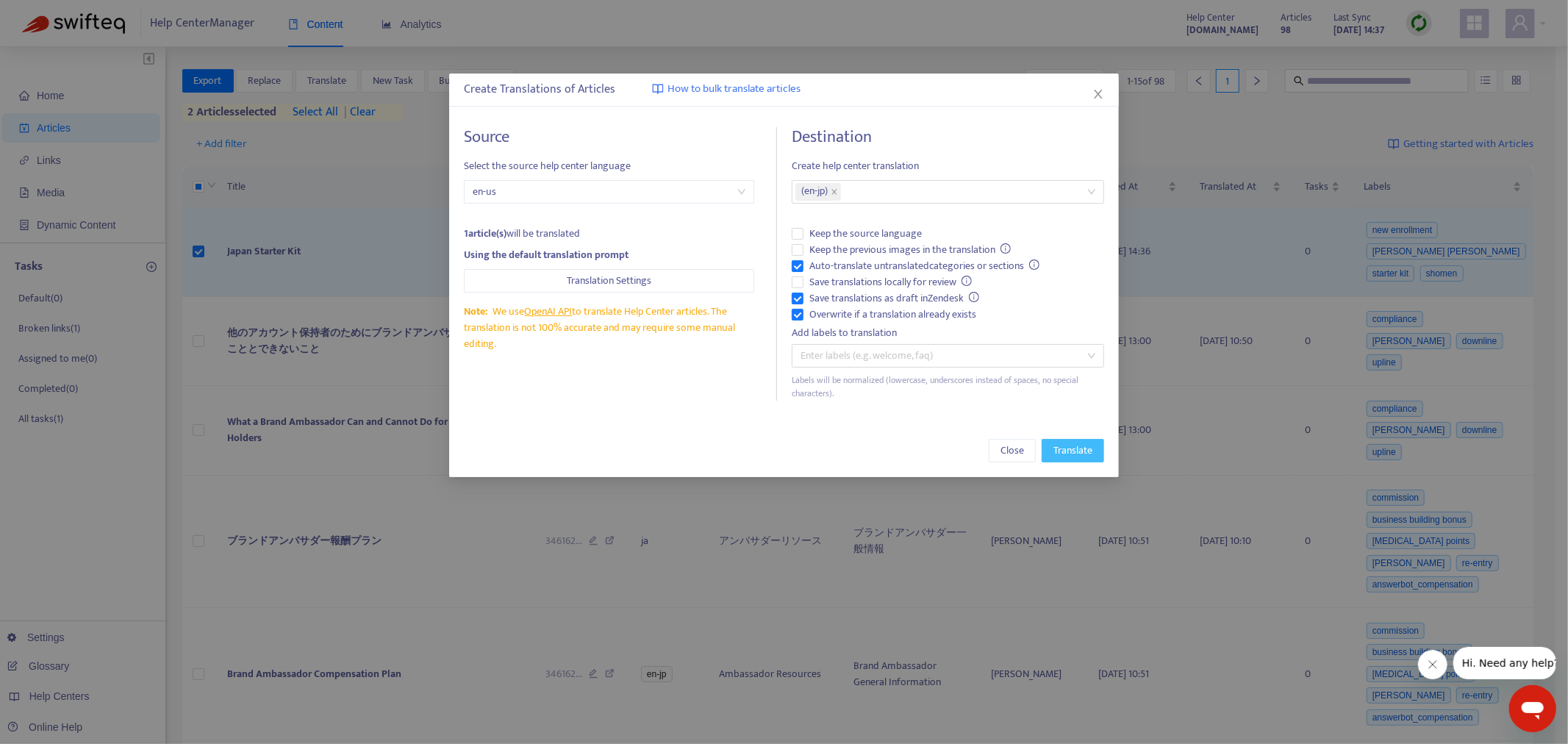
click at [1045, 450] on span "Translate" at bounding box center [1073, 450] width 39 height 16
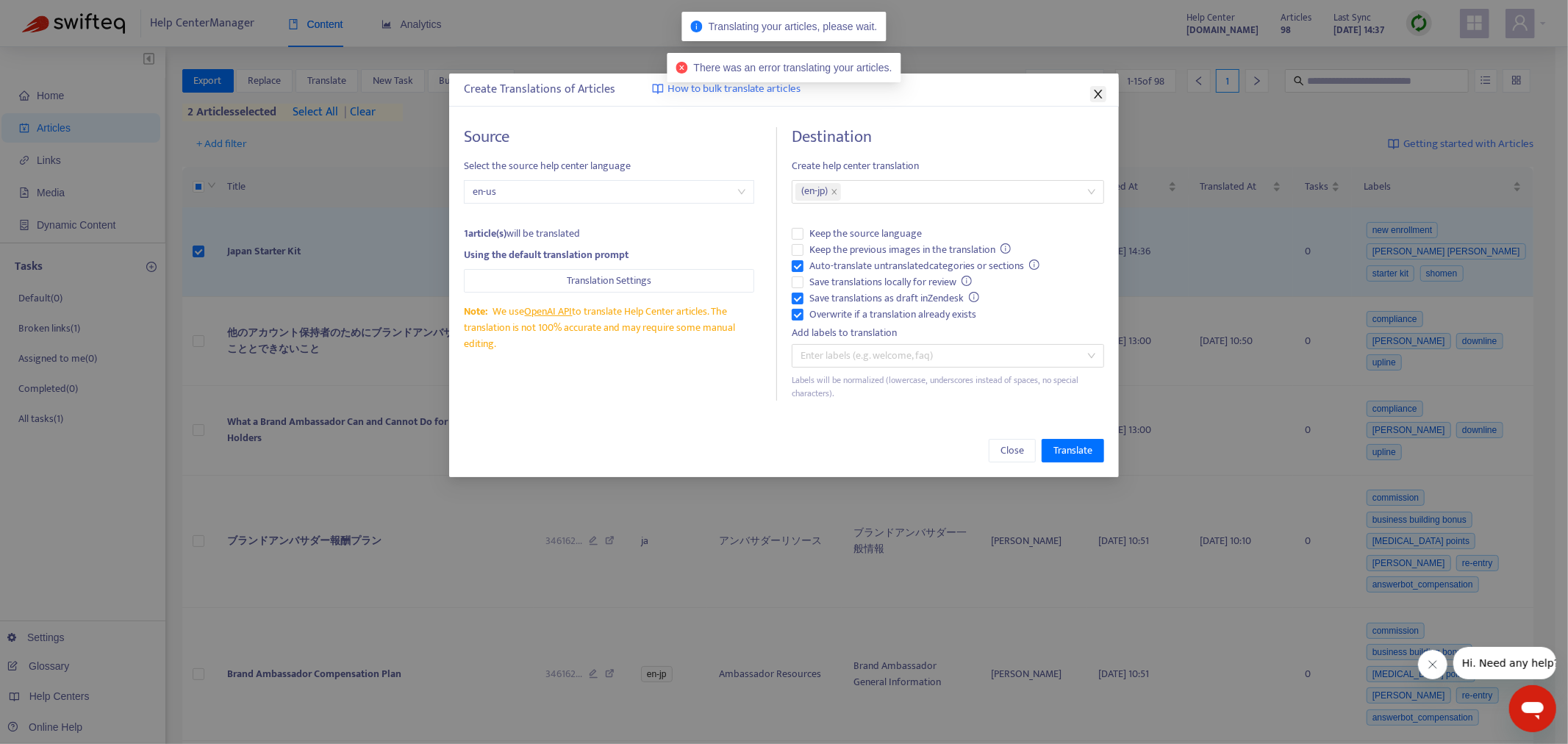
drag, startPoint x: 1097, startPoint y: 97, endPoint x: 626, endPoint y: 208, distance: 483.9
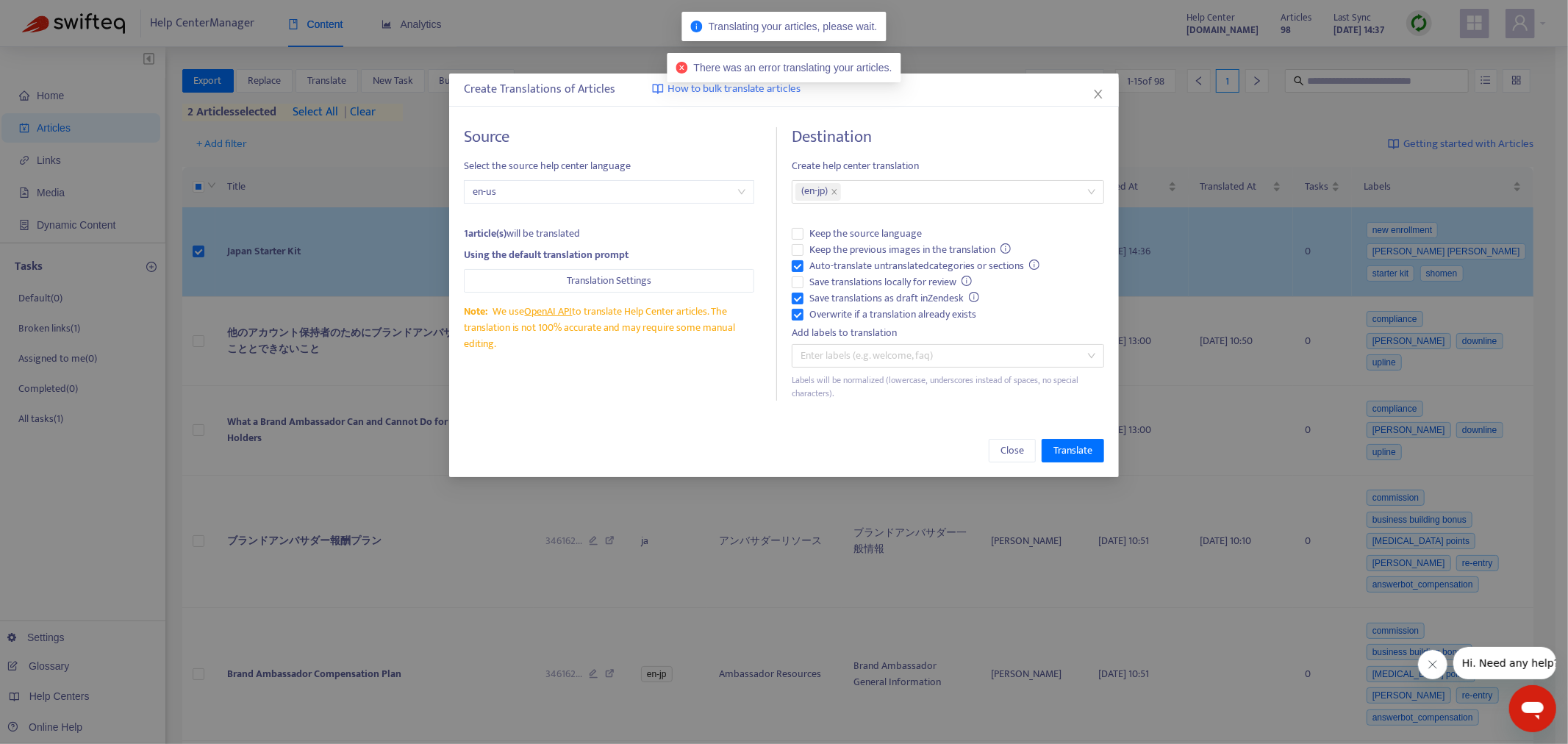
click at [1045, 98] on icon "close" at bounding box center [1098, 94] width 12 height 12
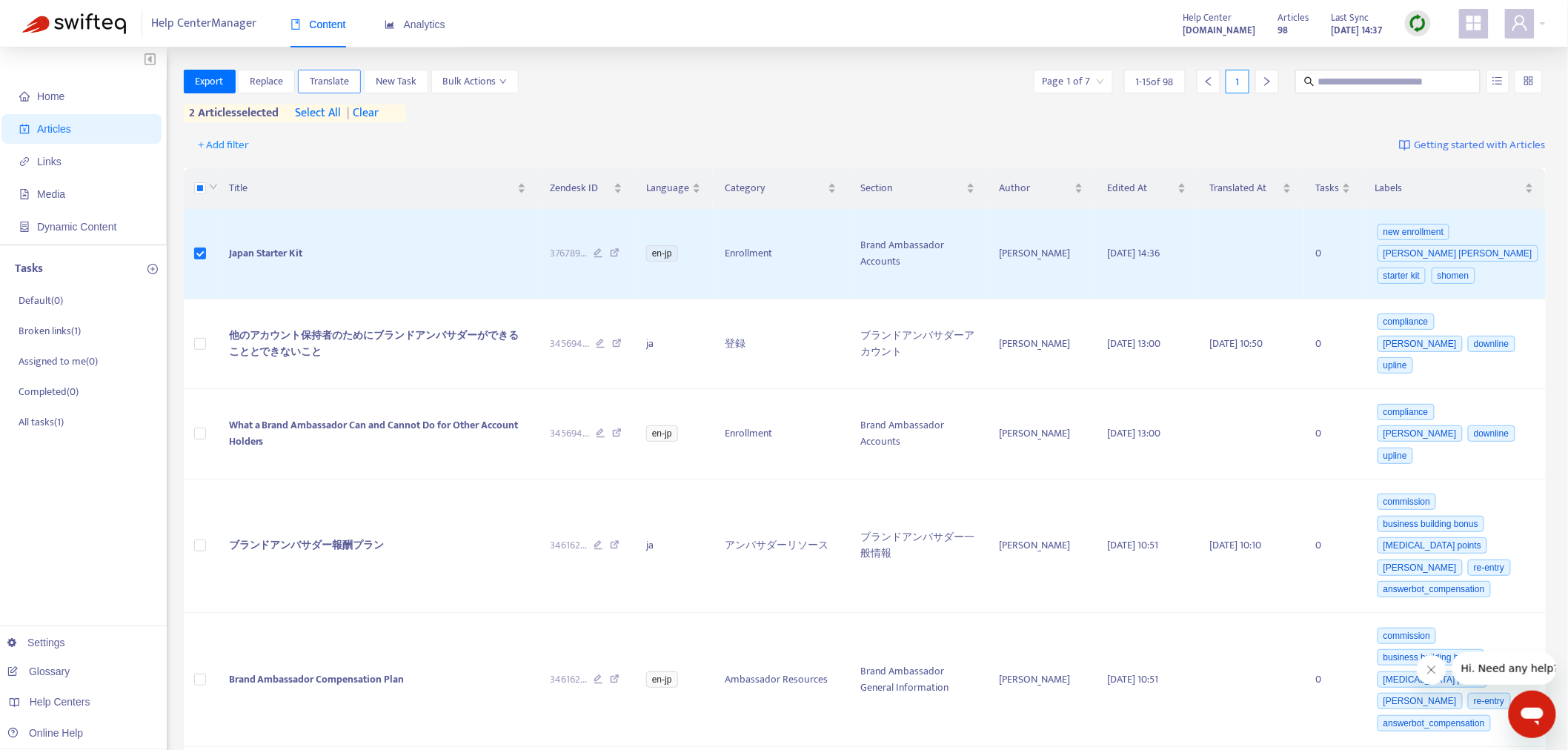
click at [330, 77] on span "Translate" at bounding box center [329, 81] width 40 height 16
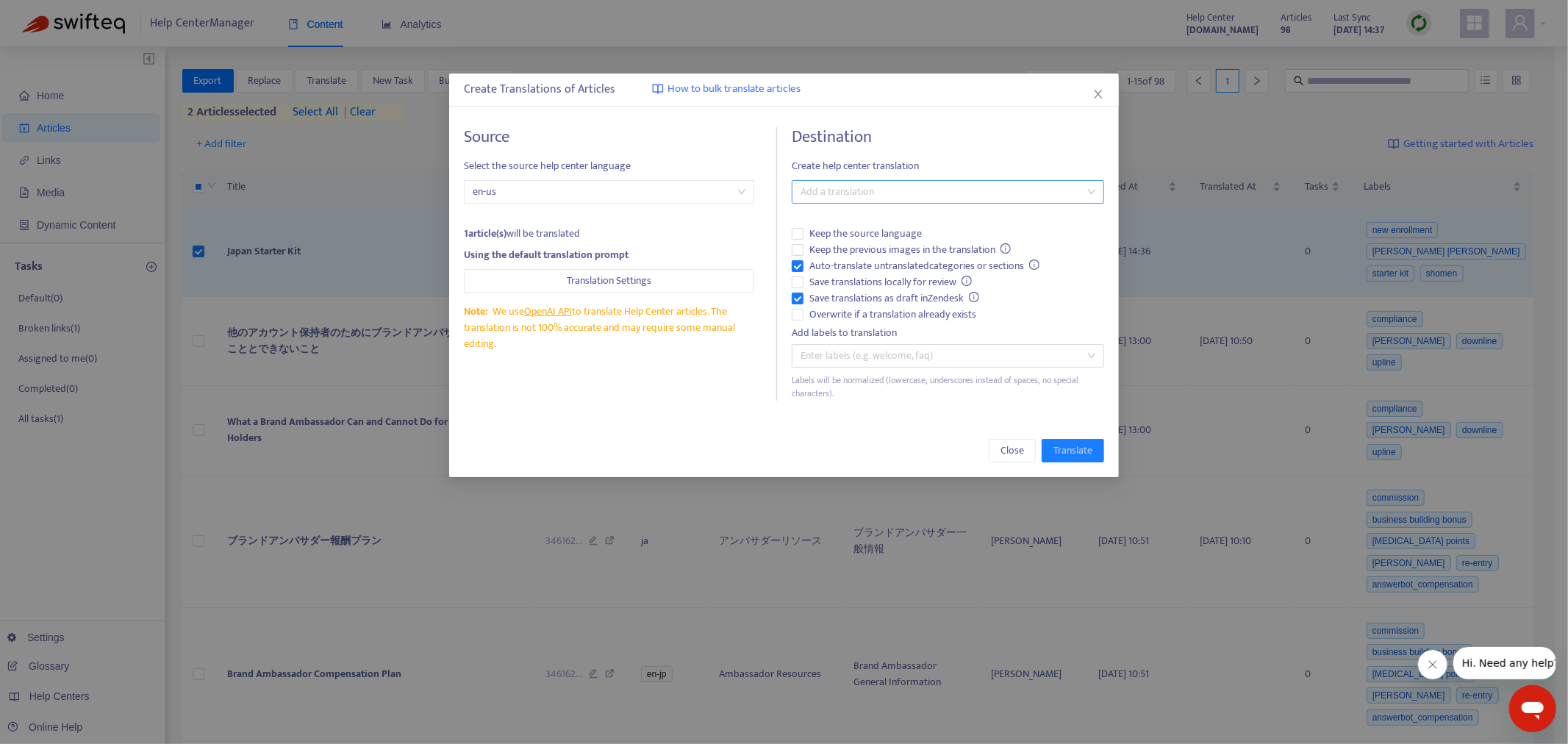
click at [846, 185] on div at bounding box center [940, 192] width 290 height 17
drag, startPoint x: 827, startPoint y: 269, endPoint x: 833, endPoint y: 275, distance: 8.5
click at [828, 269] on div "( en-jp )" at bounding box center [947, 268] width 289 height 16
drag, startPoint x: 1089, startPoint y: 450, endPoint x: 1063, endPoint y: 453, distance: 26.2
click at [1045, 450] on span "Translate" at bounding box center [1073, 450] width 39 height 16
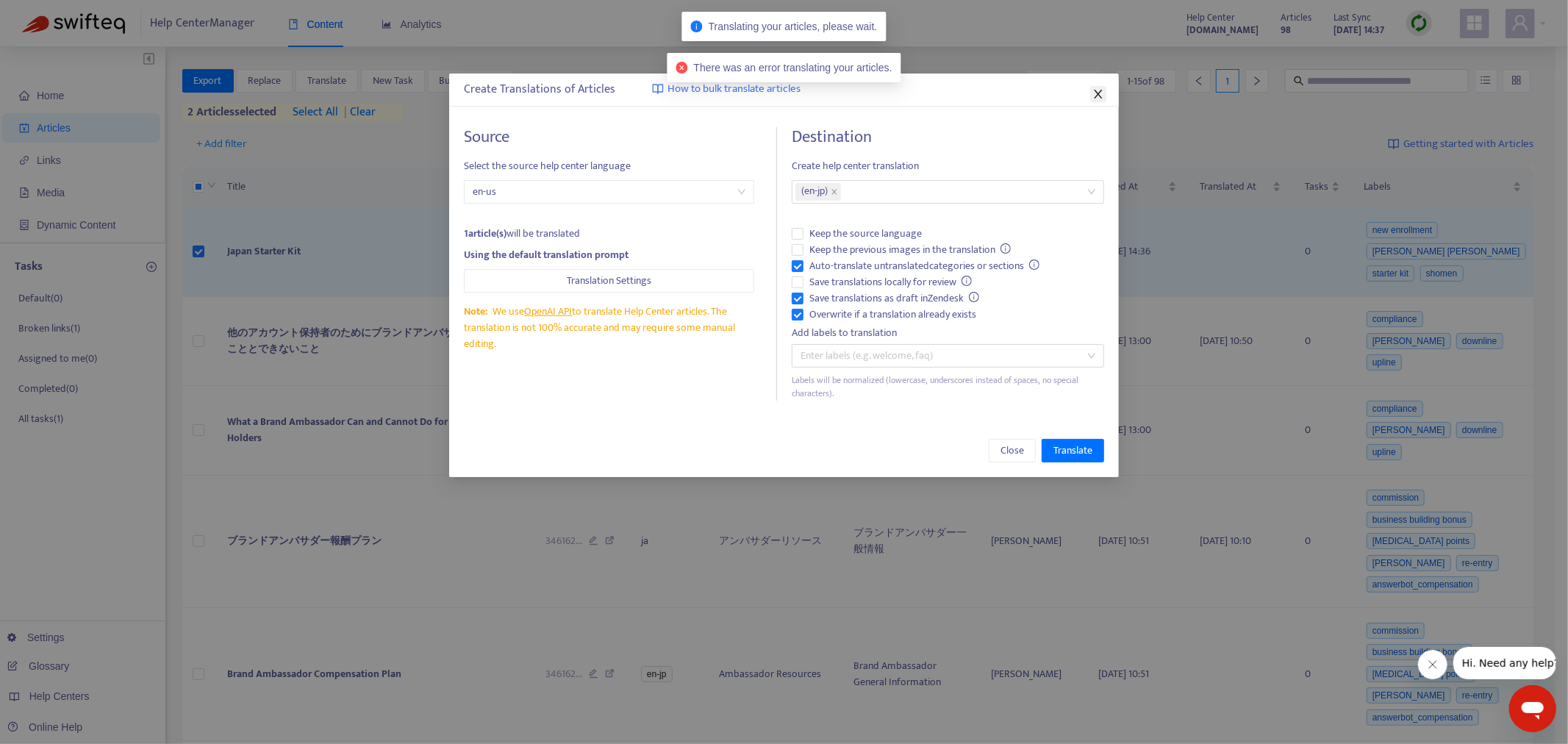
click at [1045, 100] on button "Close" at bounding box center [1097, 94] width 16 height 16
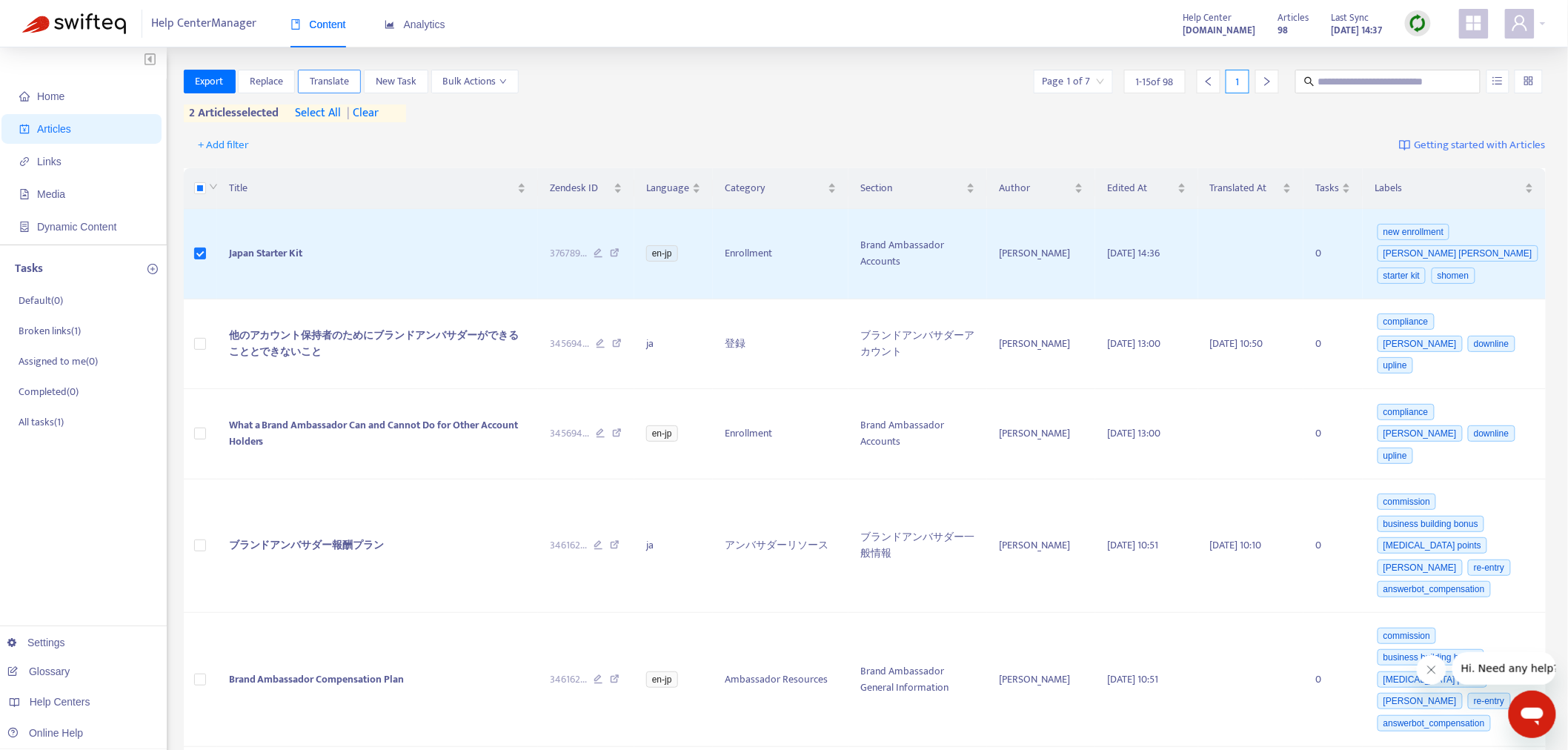
click at [316, 77] on span "Translate" at bounding box center [329, 81] width 40 height 16
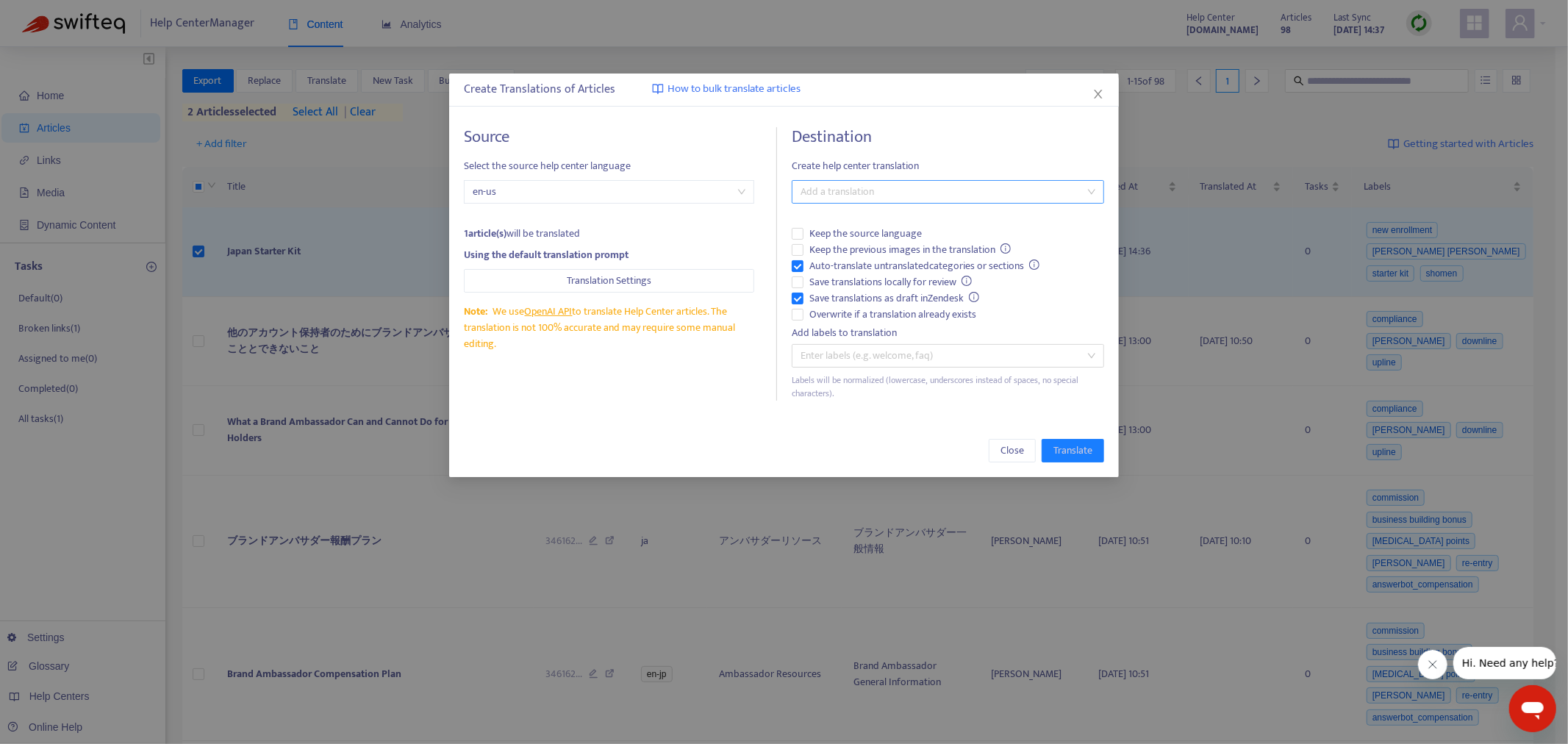
click at [838, 194] on div at bounding box center [940, 192] width 290 height 17
click at [848, 244] on div "Japanese ( ja )" at bounding box center [947, 244] width 289 height 16
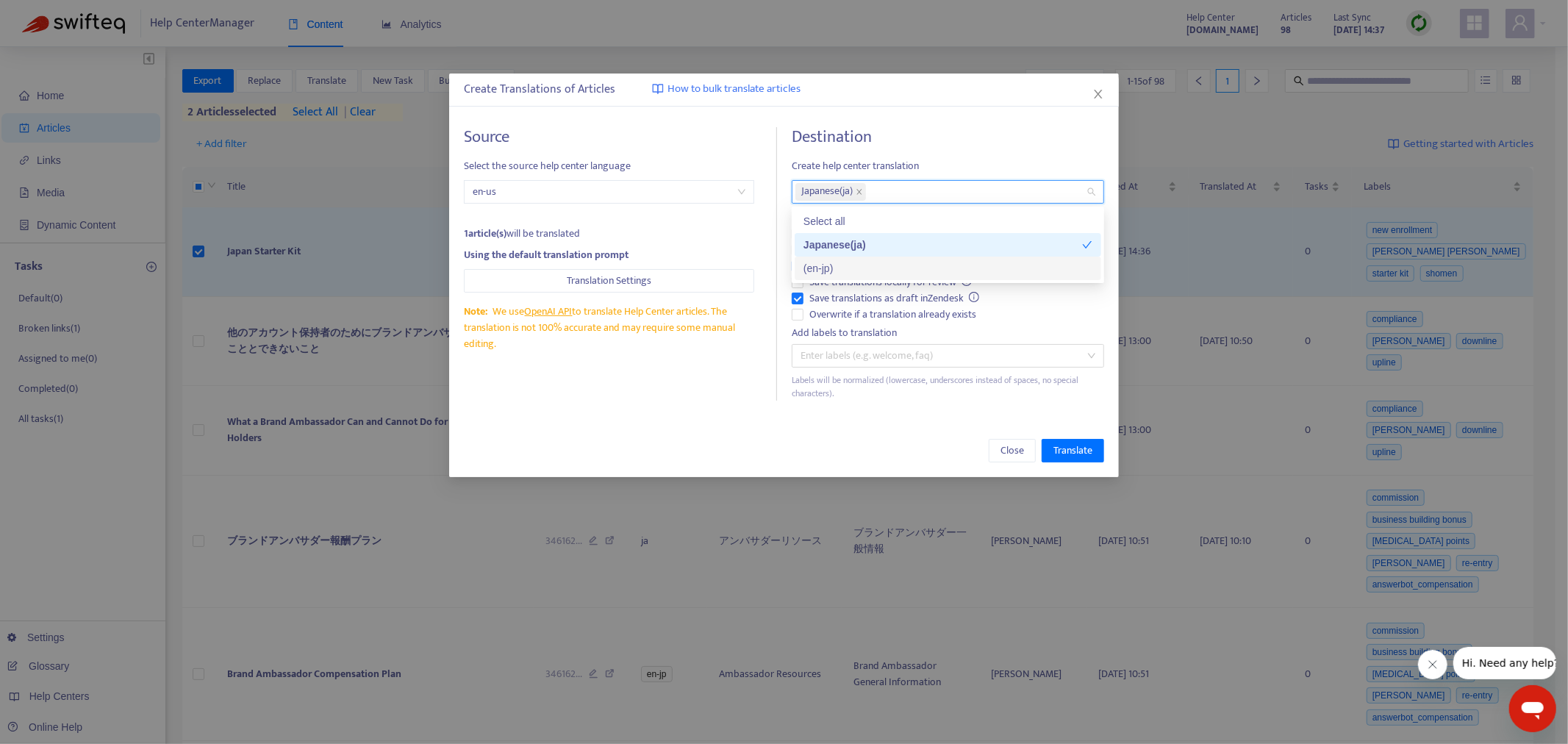
click at [648, 399] on div "Source Select the source help center language en-us 1 article(s) will be transl…" at bounding box center [784, 264] width 670 height 303
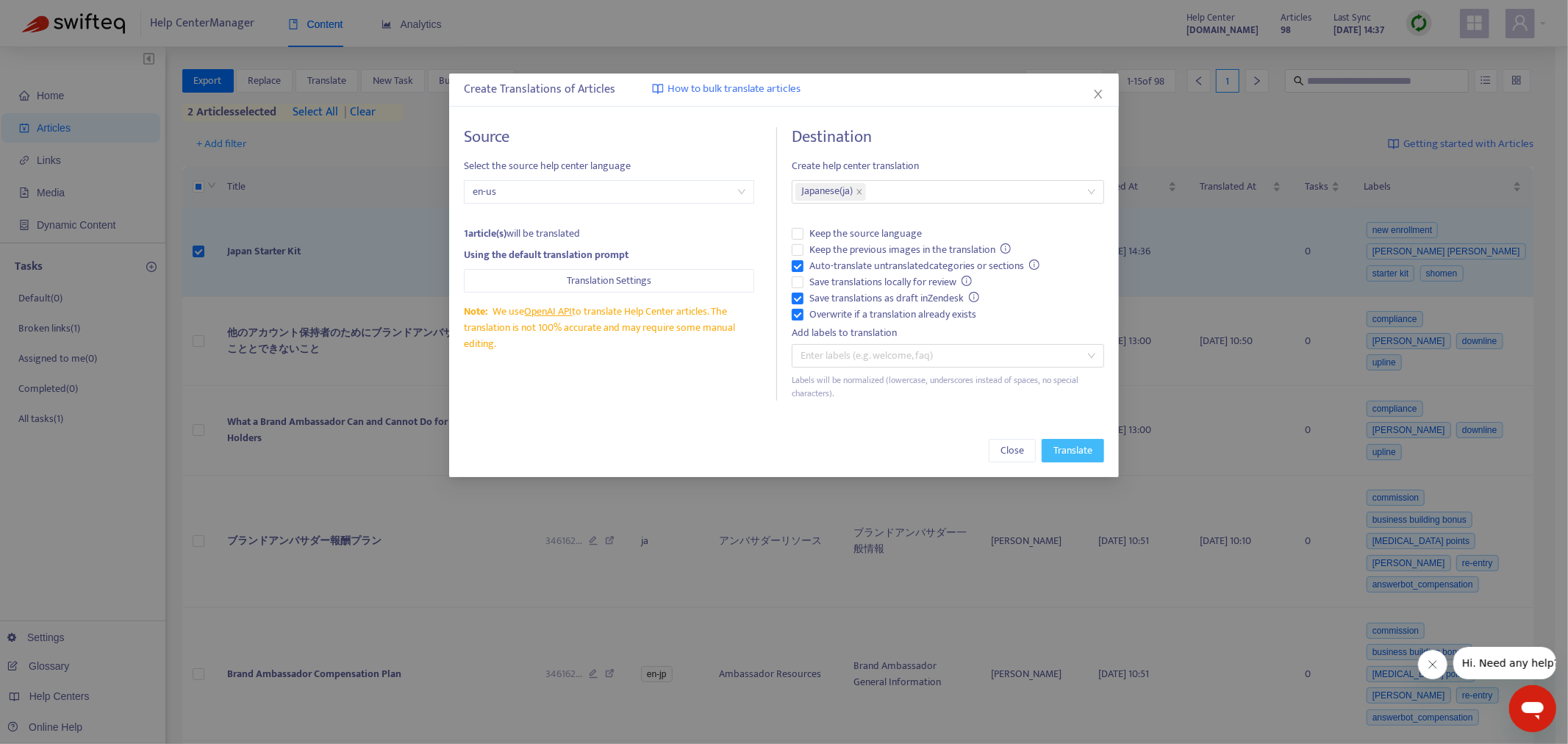
click at [1045, 447] on span "Translate" at bounding box center [1073, 450] width 39 height 16
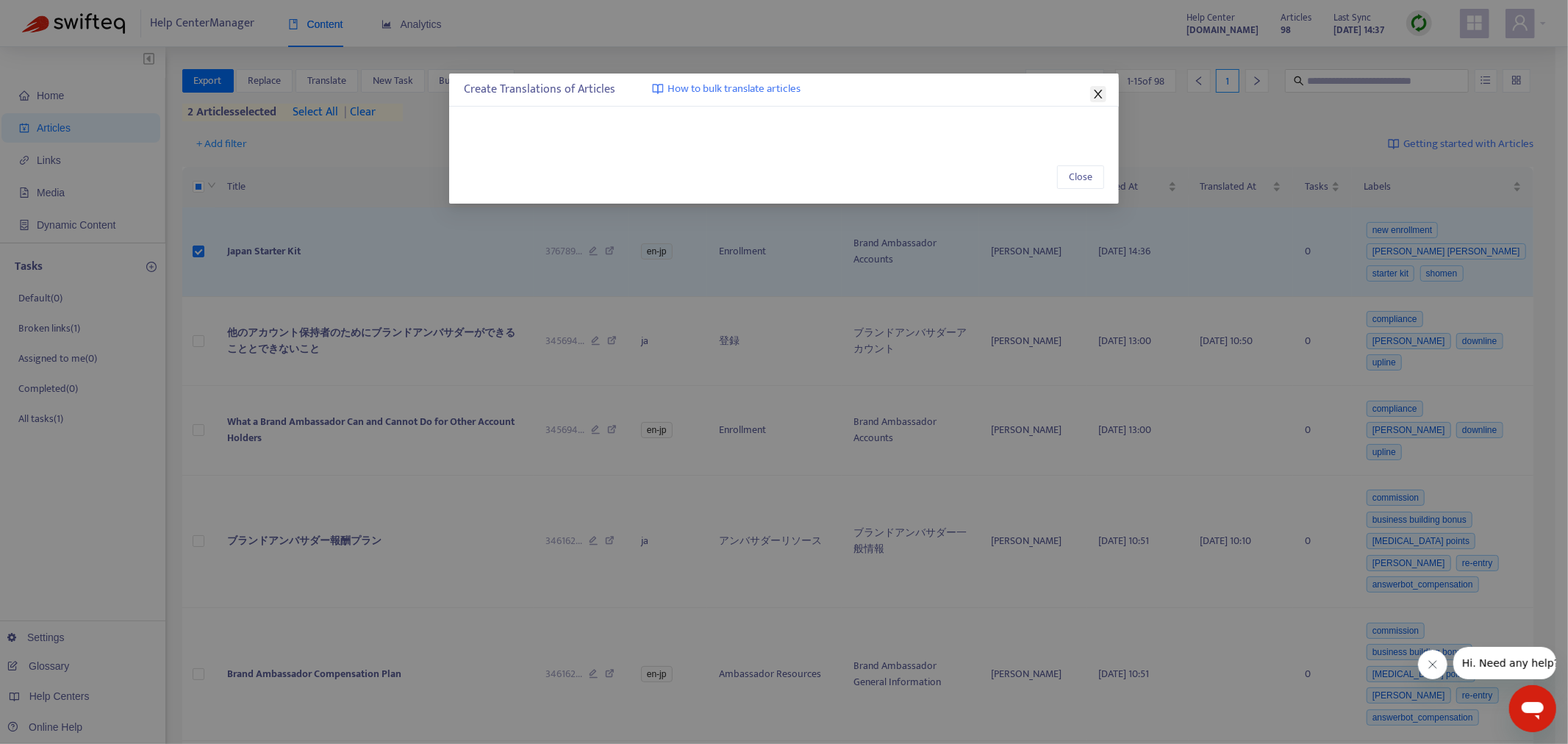
click at [1045, 94] on icon "close" at bounding box center [1098, 94] width 12 height 12
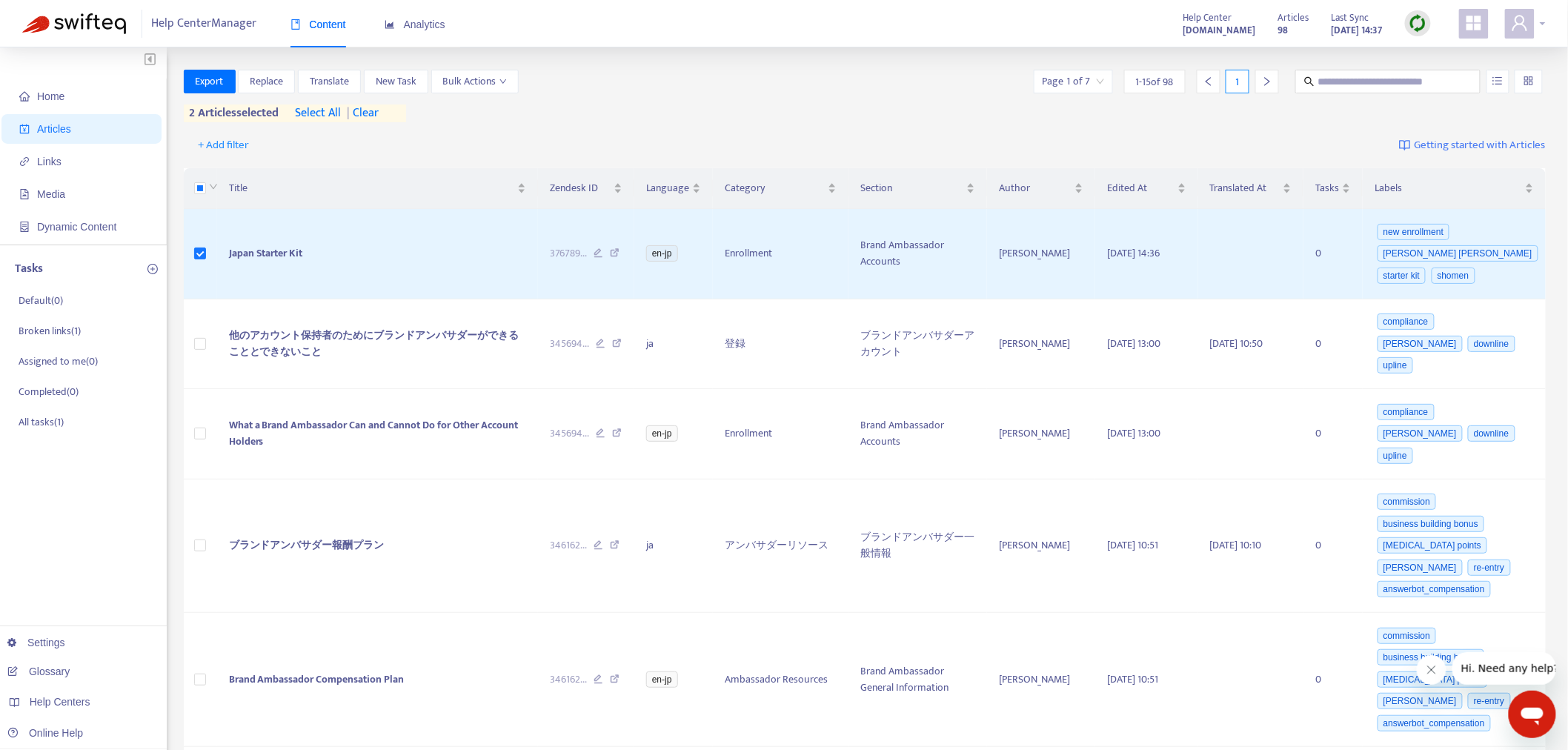
click at [1053, 20] on div at bounding box center [1526, 24] width 41 height 30
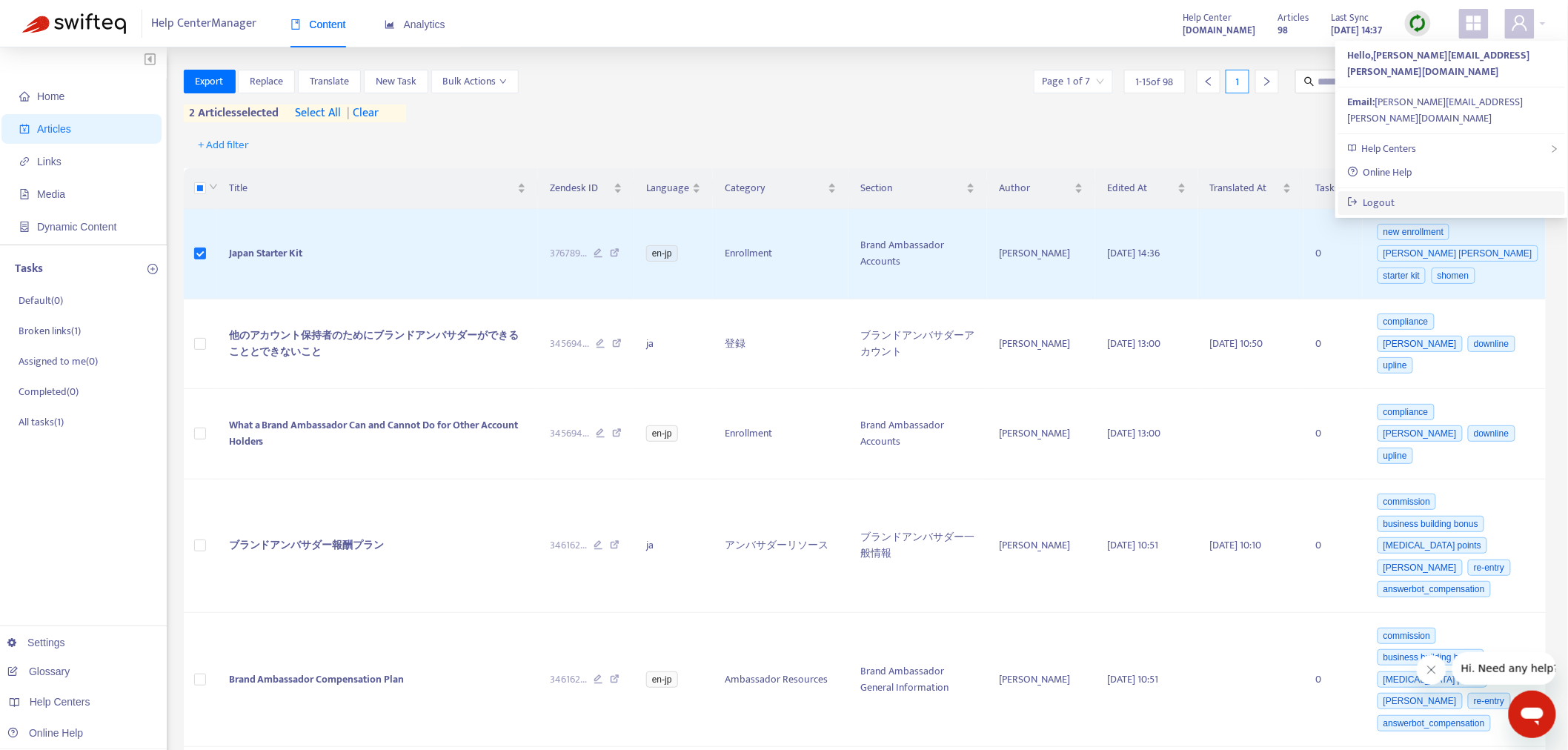
click at [1053, 194] on link "Logout" at bounding box center [1371, 202] width 48 height 17
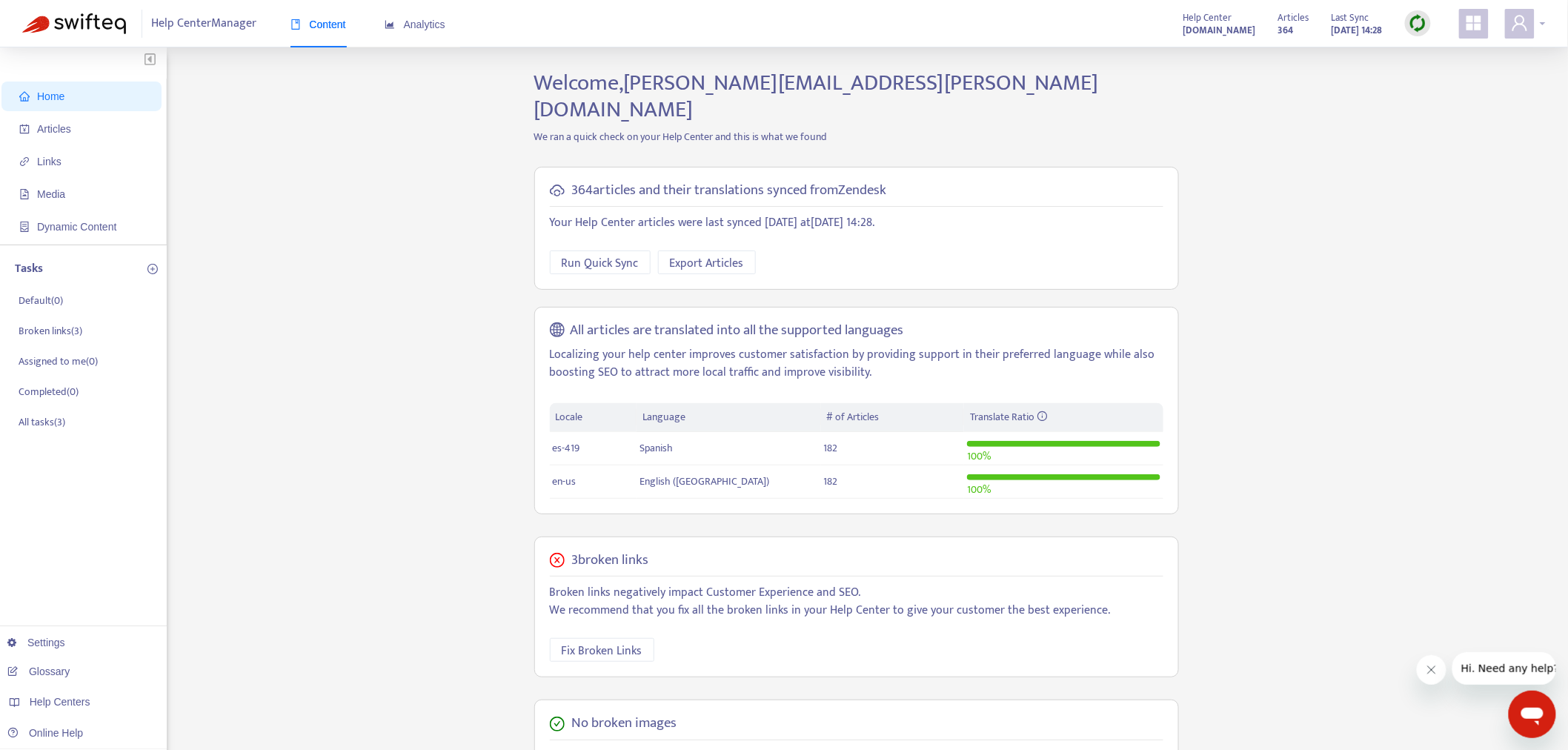
click at [1541, 30] on div at bounding box center [1526, 24] width 41 height 30
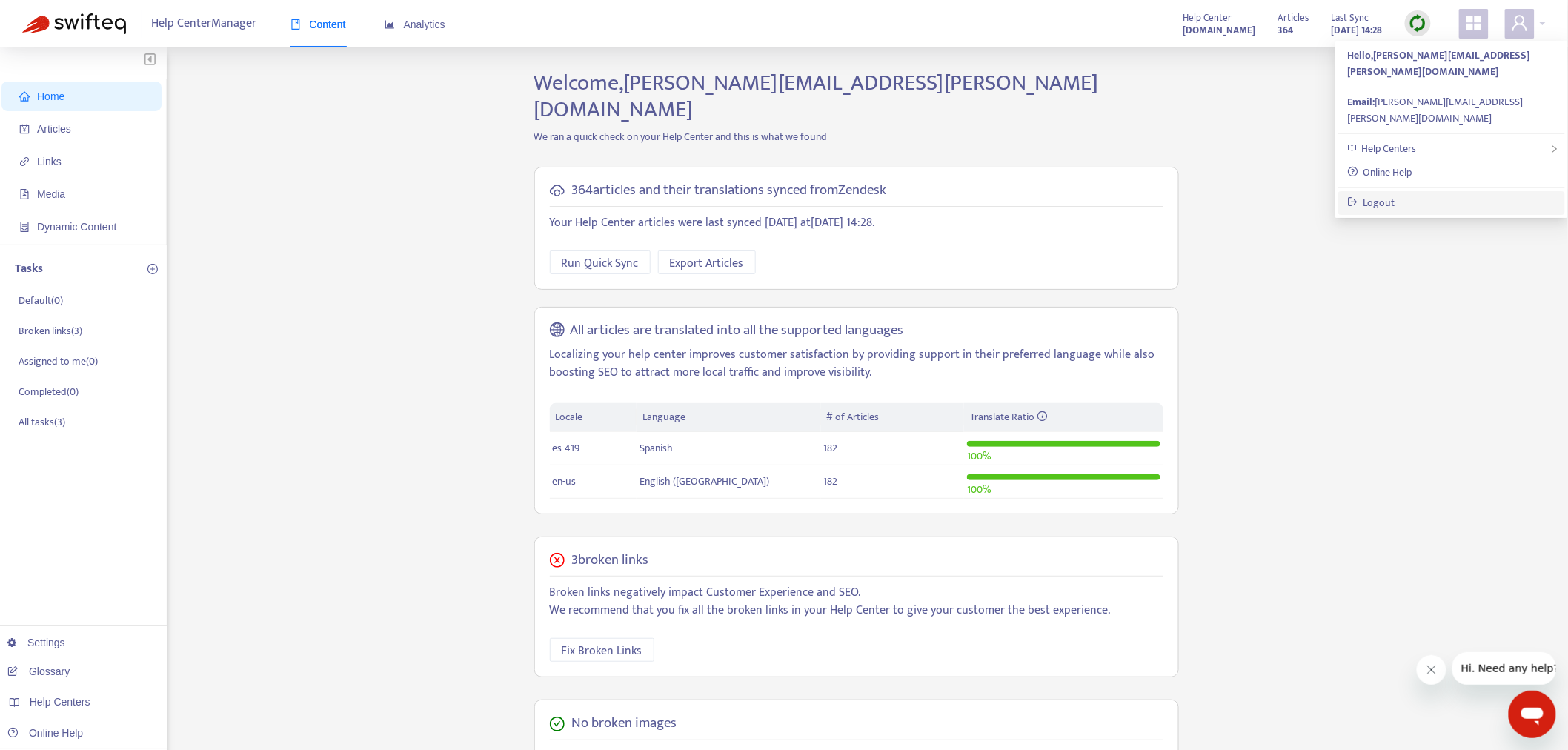
click at [1385, 194] on link "Logout" at bounding box center [1371, 202] width 48 height 17
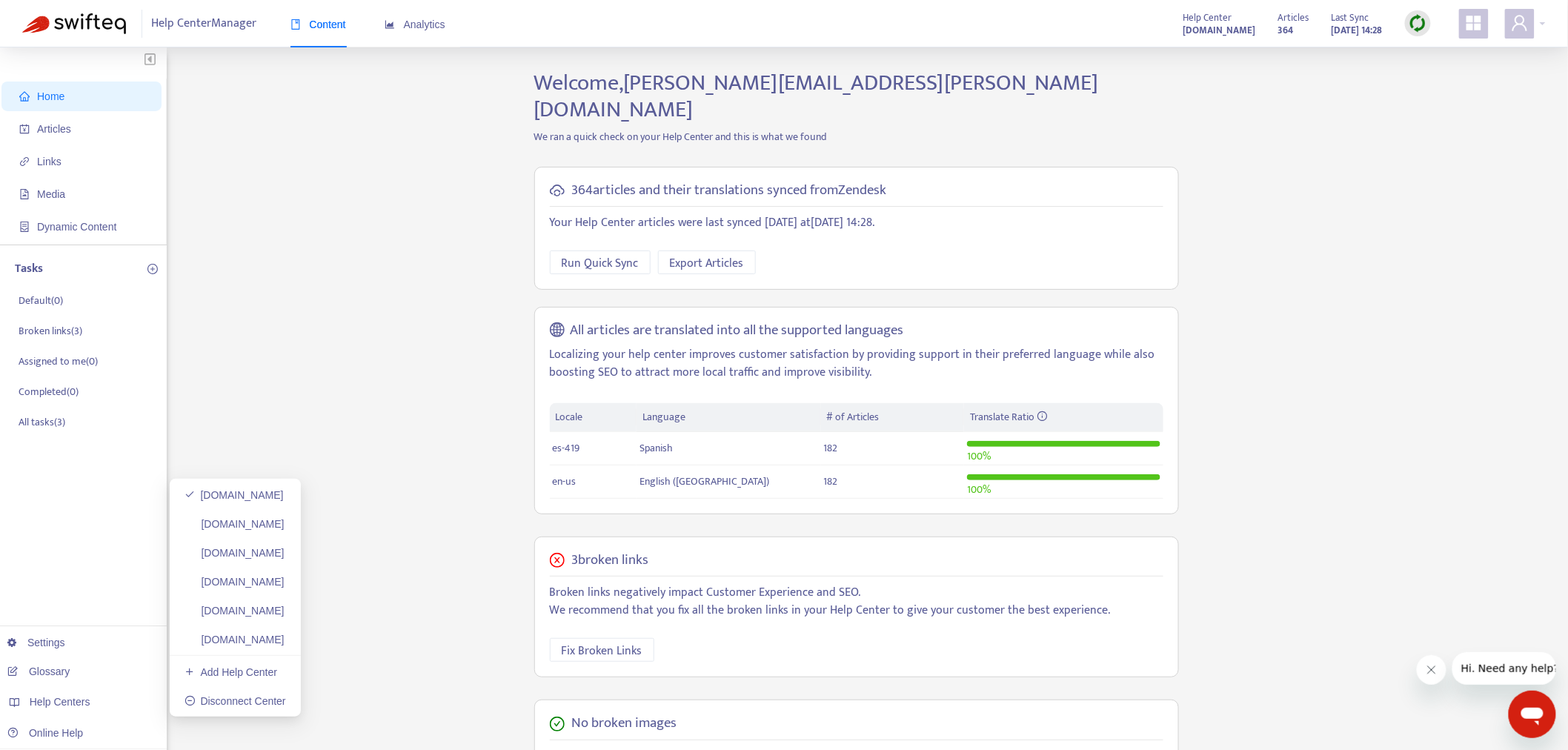
drag, startPoint x: 300, startPoint y: 642, endPoint x: 5, endPoint y: 566, distance: 304.6
click at [284, 643] on link "[DOMAIN_NAME]" at bounding box center [235, 640] width 100 height 12
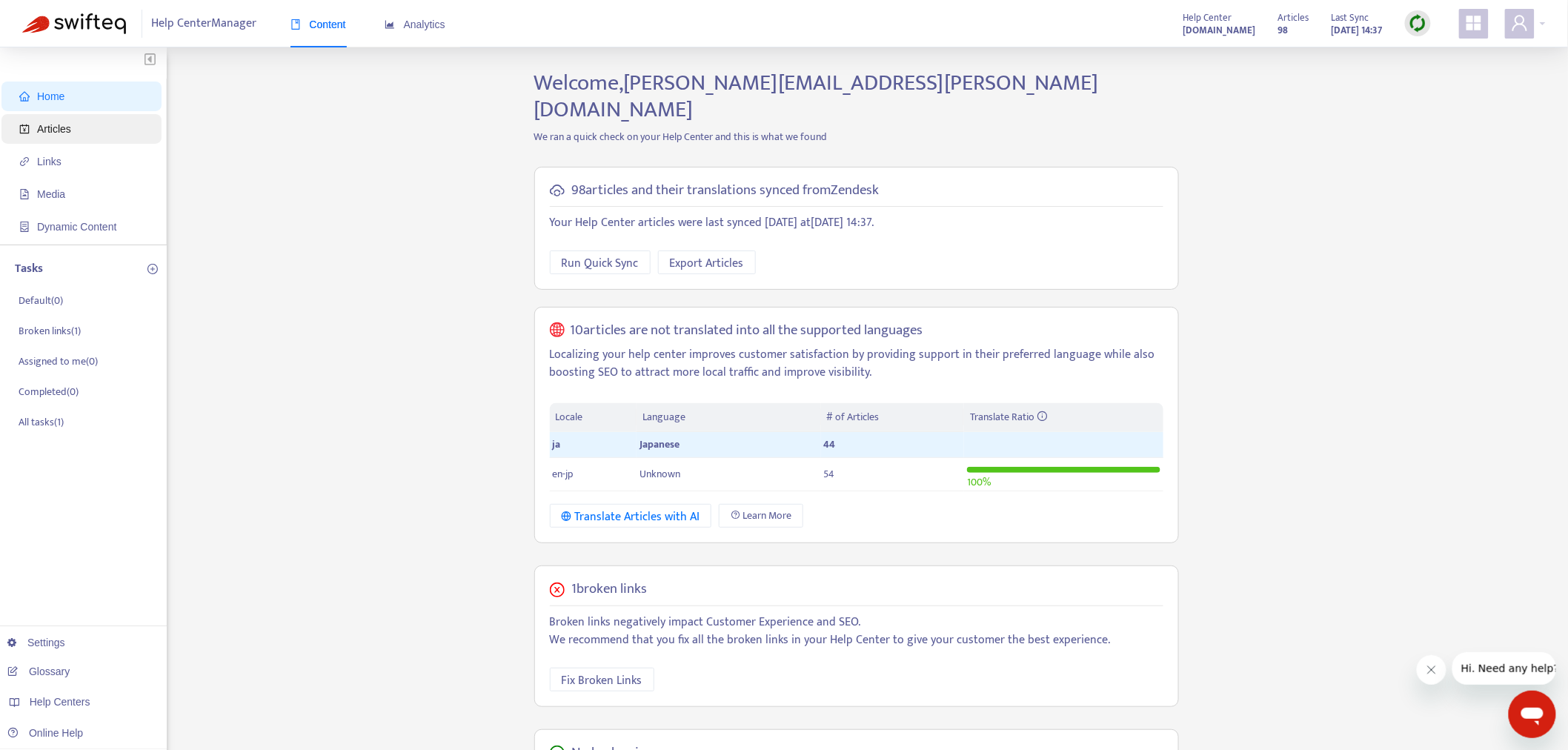
drag, startPoint x: 92, startPoint y: 120, endPoint x: 100, endPoint y: 125, distance: 9.4
click at [94, 122] on span "Articles" at bounding box center [84, 129] width 131 height 30
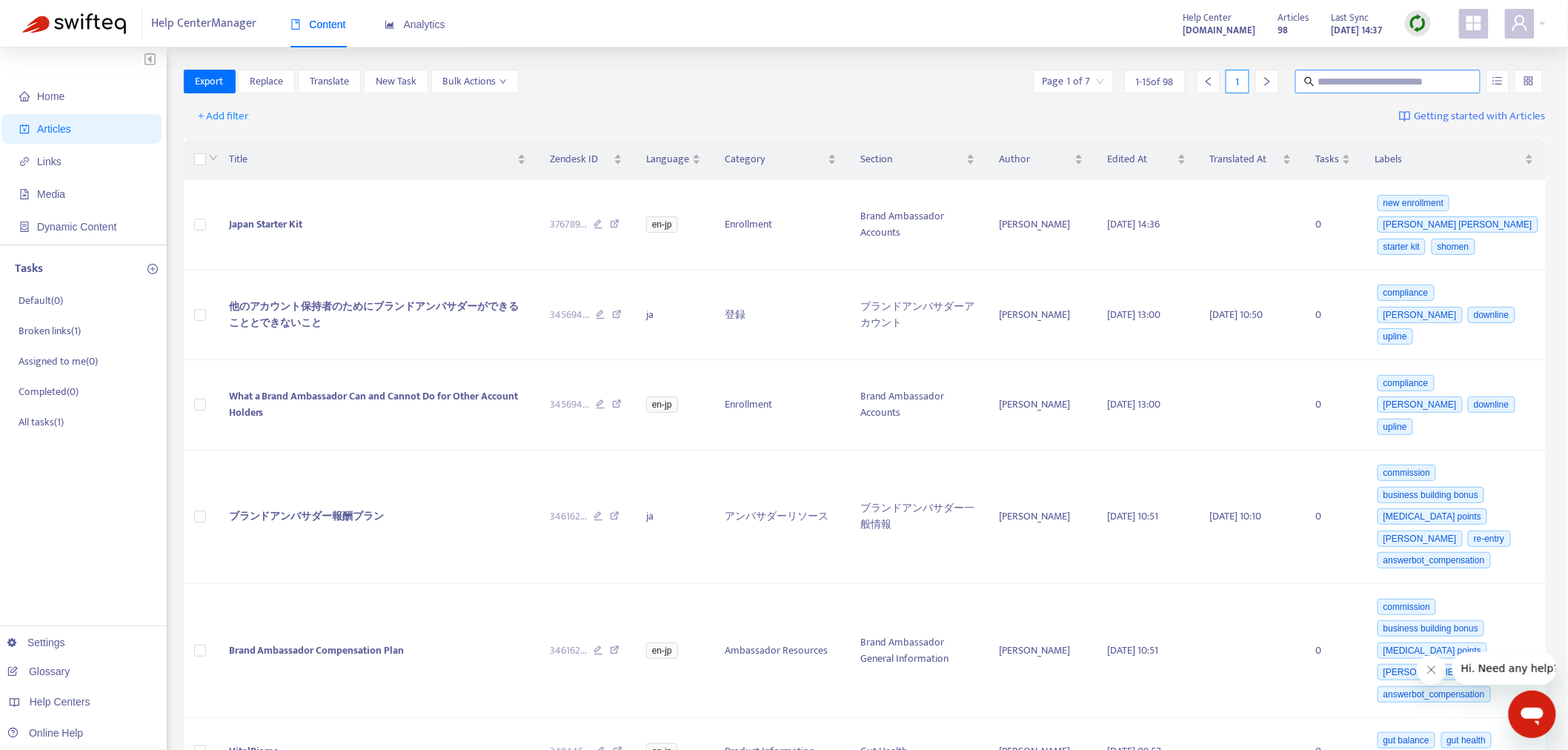
click at [1316, 84] on span at bounding box center [1389, 81] width 186 height 24
type input "**********"
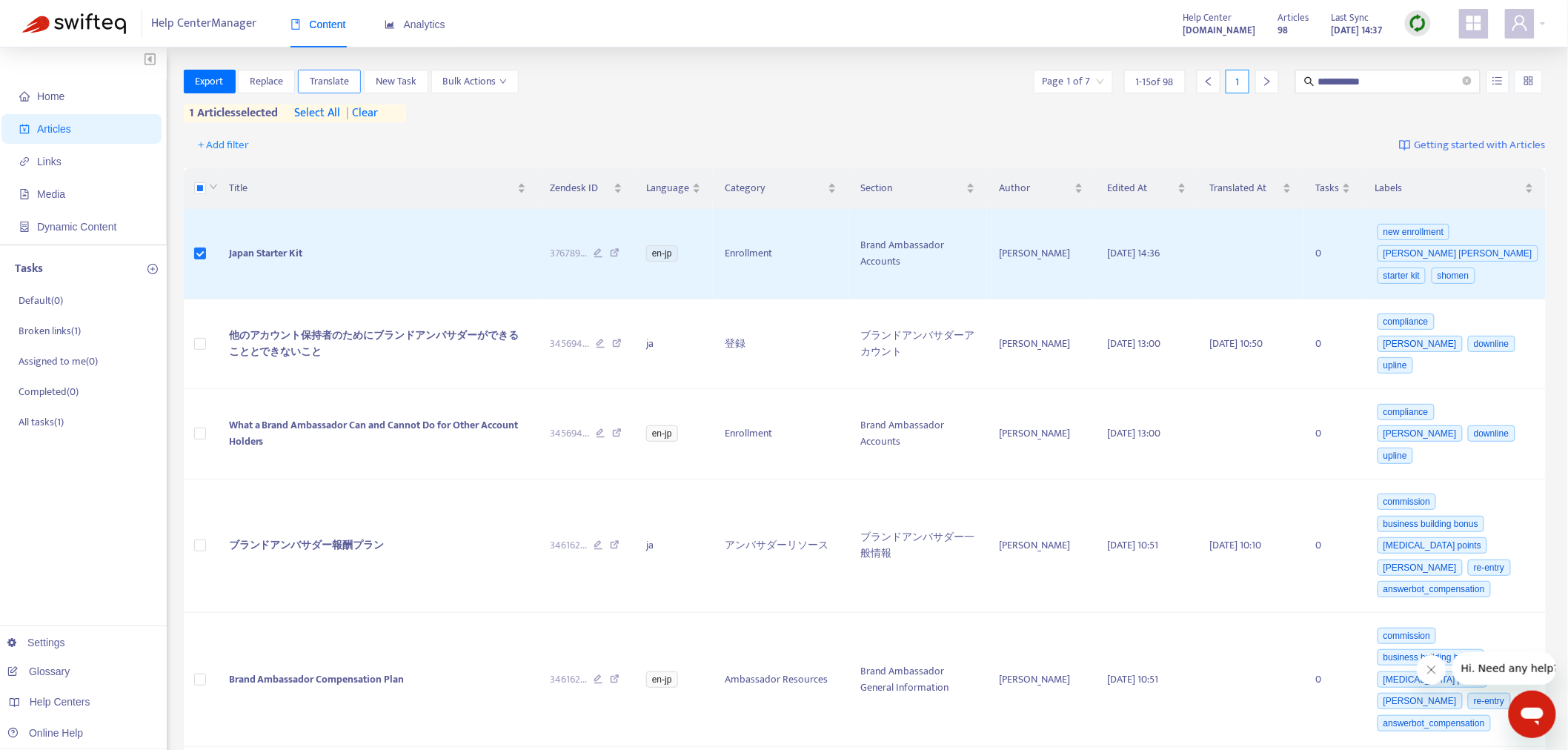
click at [332, 74] on span "Translate" at bounding box center [329, 81] width 40 height 16
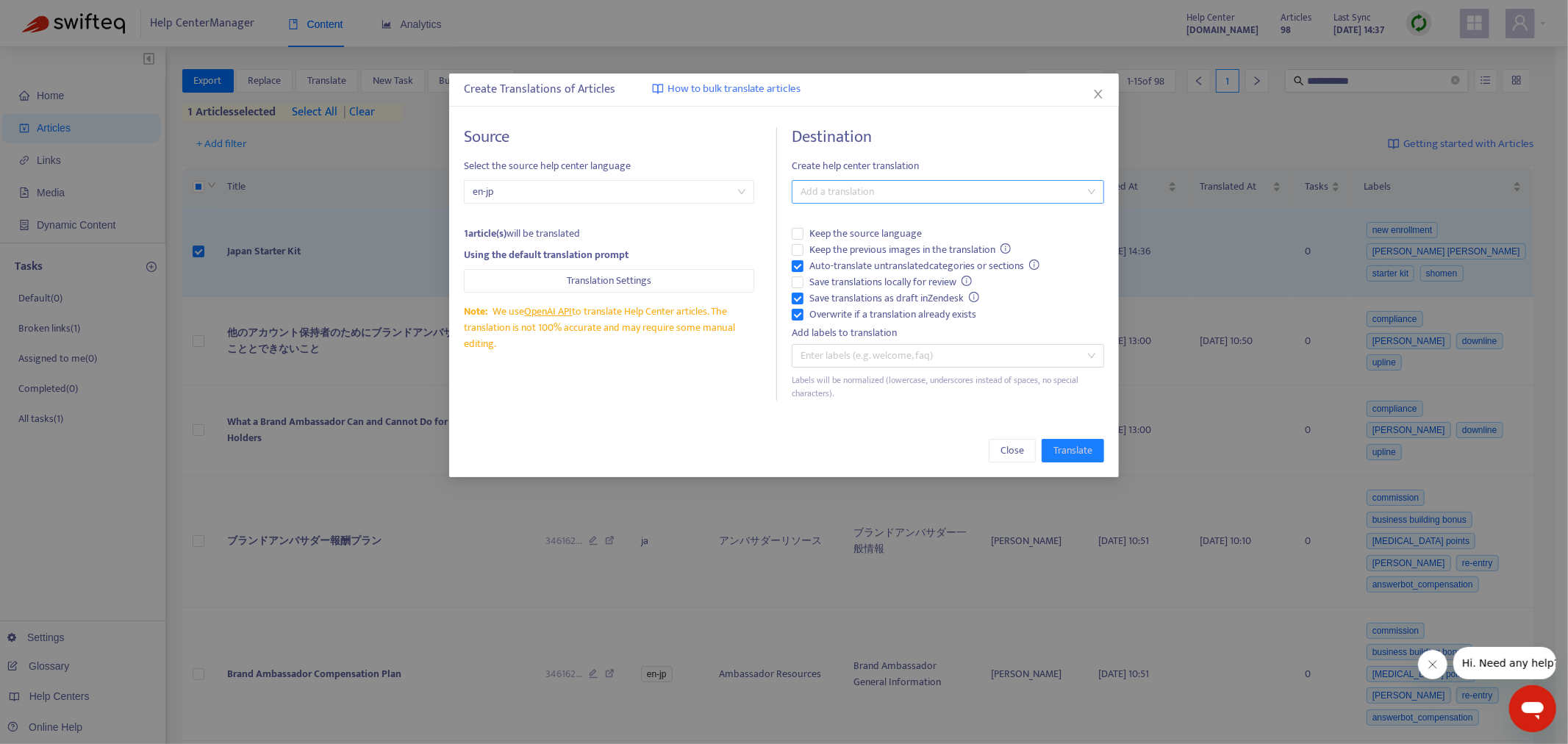
click at [905, 191] on div at bounding box center [940, 192] width 290 height 17
click at [839, 241] on div "Japanese ( ja )" at bounding box center [947, 244] width 289 height 16
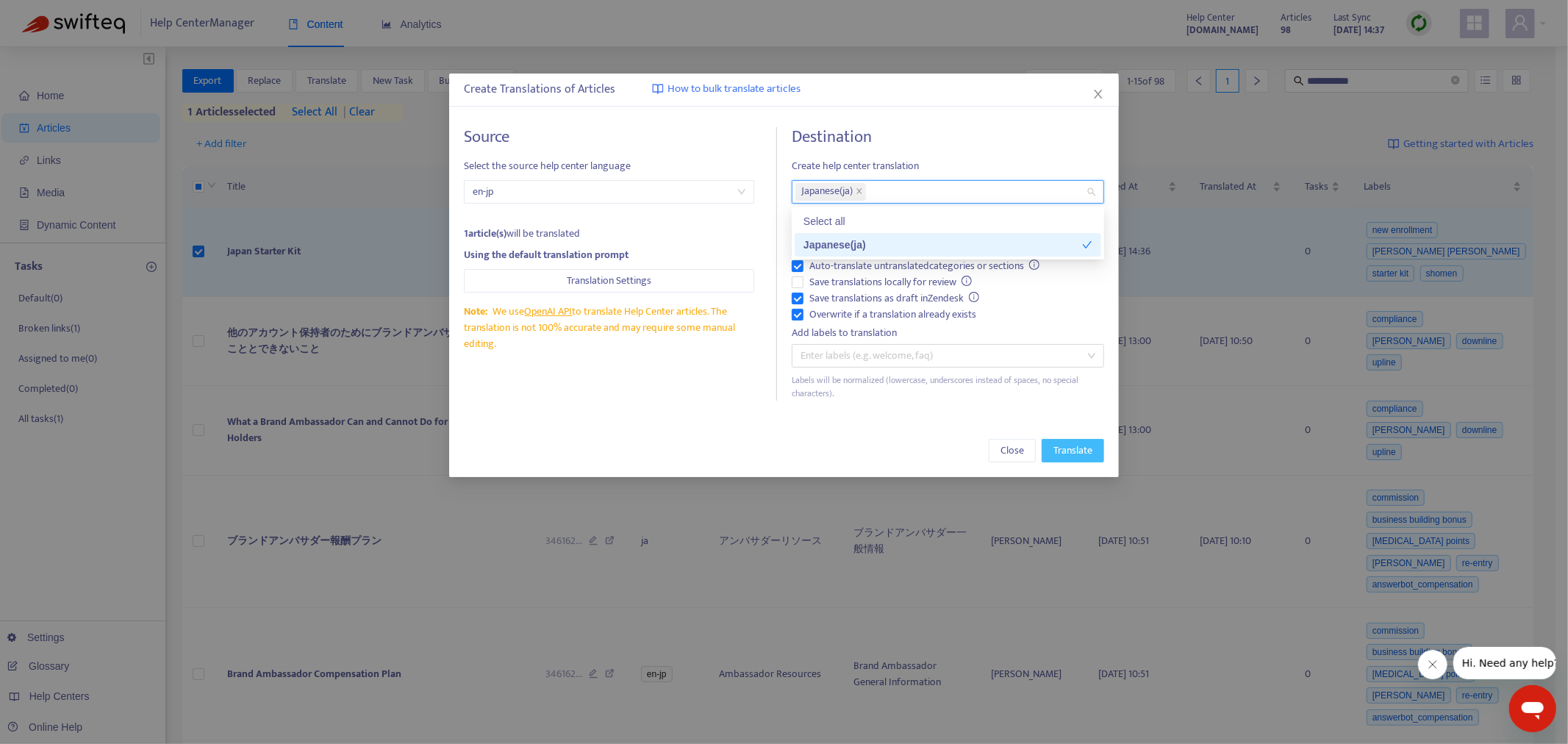
drag, startPoint x: 1073, startPoint y: 453, endPoint x: 746, endPoint y: 423, distance: 328.4
click at [1073, 453] on span "Translate" at bounding box center [1073, 450] width 39 height 16
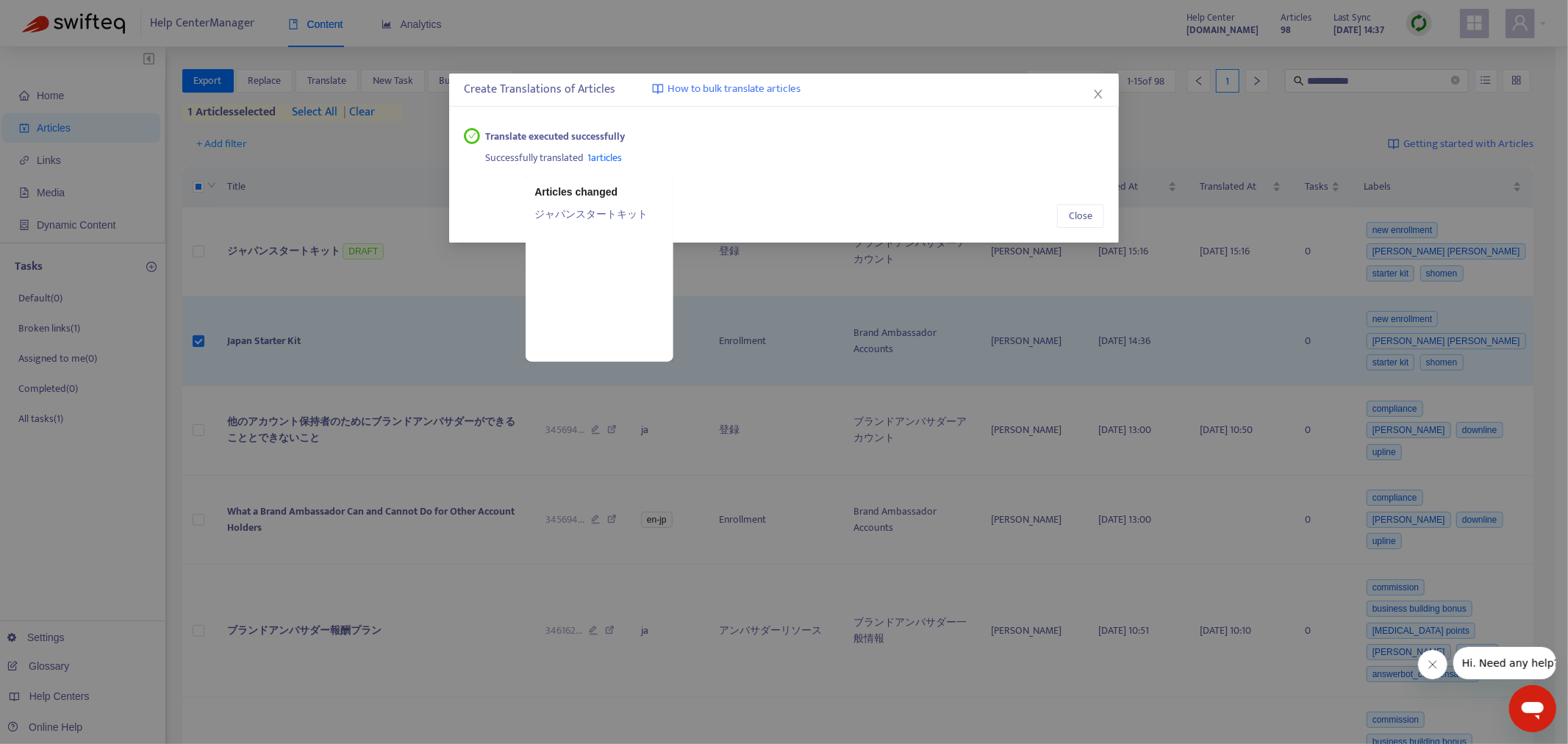
click at [591, 210] on link "ジャパンスタートキット" at bounding box center [600, 214] width 130 height 16
